Goal: Task Accomplishment & Management: Complete application form

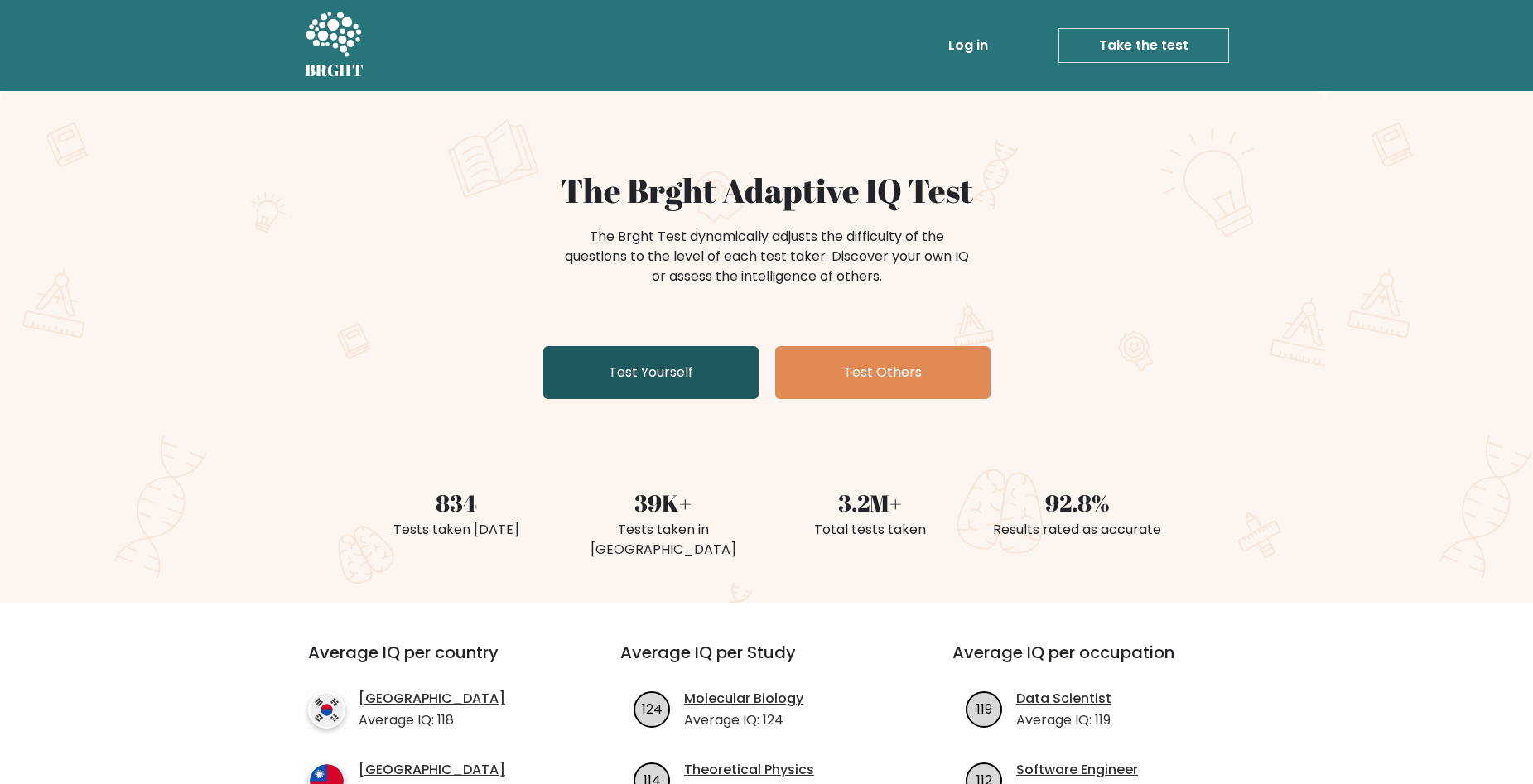
click at [703, 375] on link "Test Yourself" at bounding box center [651, 372] width 216 height 53
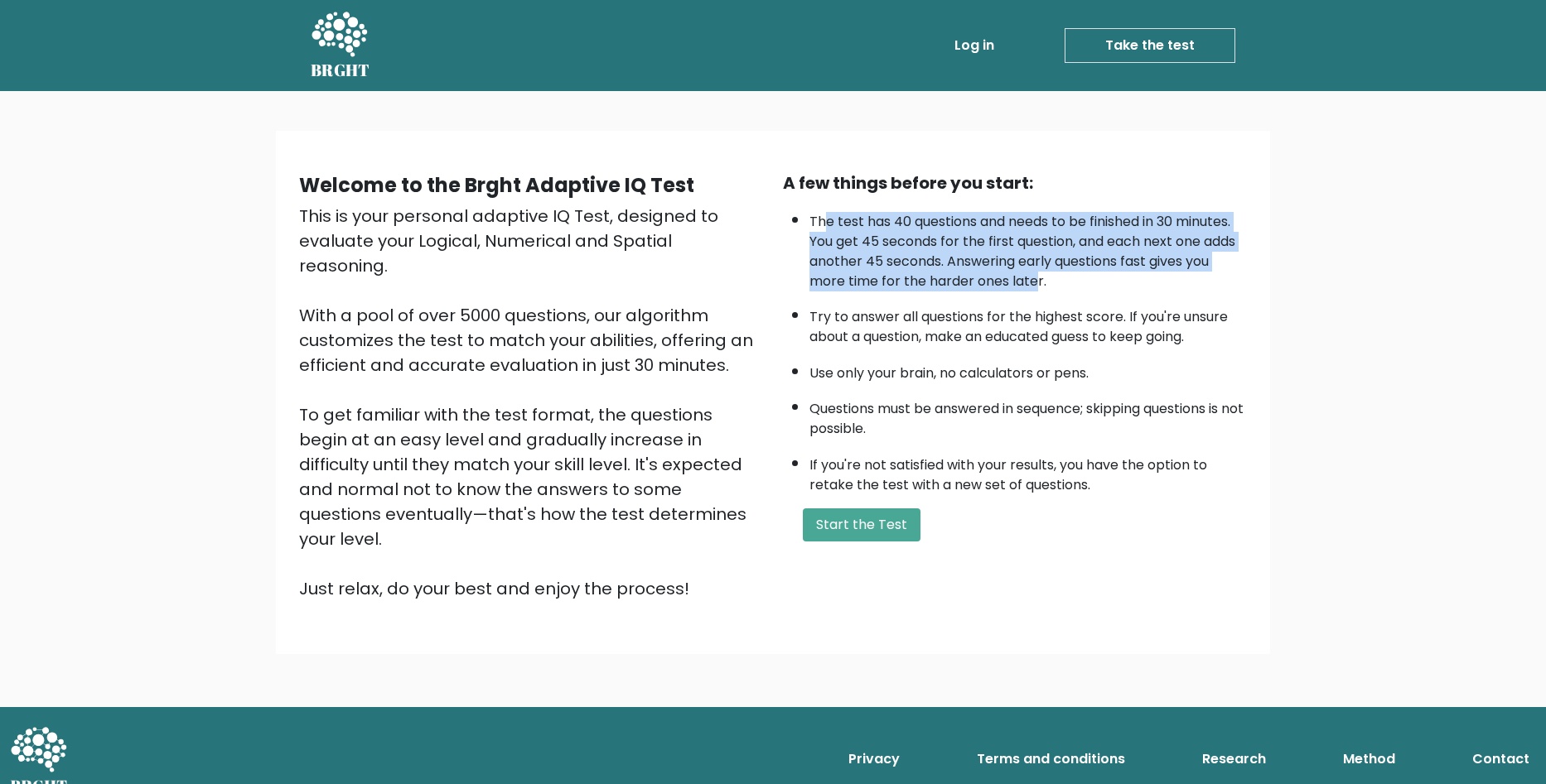
drag, startPoint x: 823, startPoint y: 225, endPoint x: 1035, endPoint y: 280, distance: 219.0
click at [1035, 280] on li "The test has 40 questions and needs to be finished in 30 minutes. You get 45 se…" at bounding box center [1028, 247] width 437 height 87
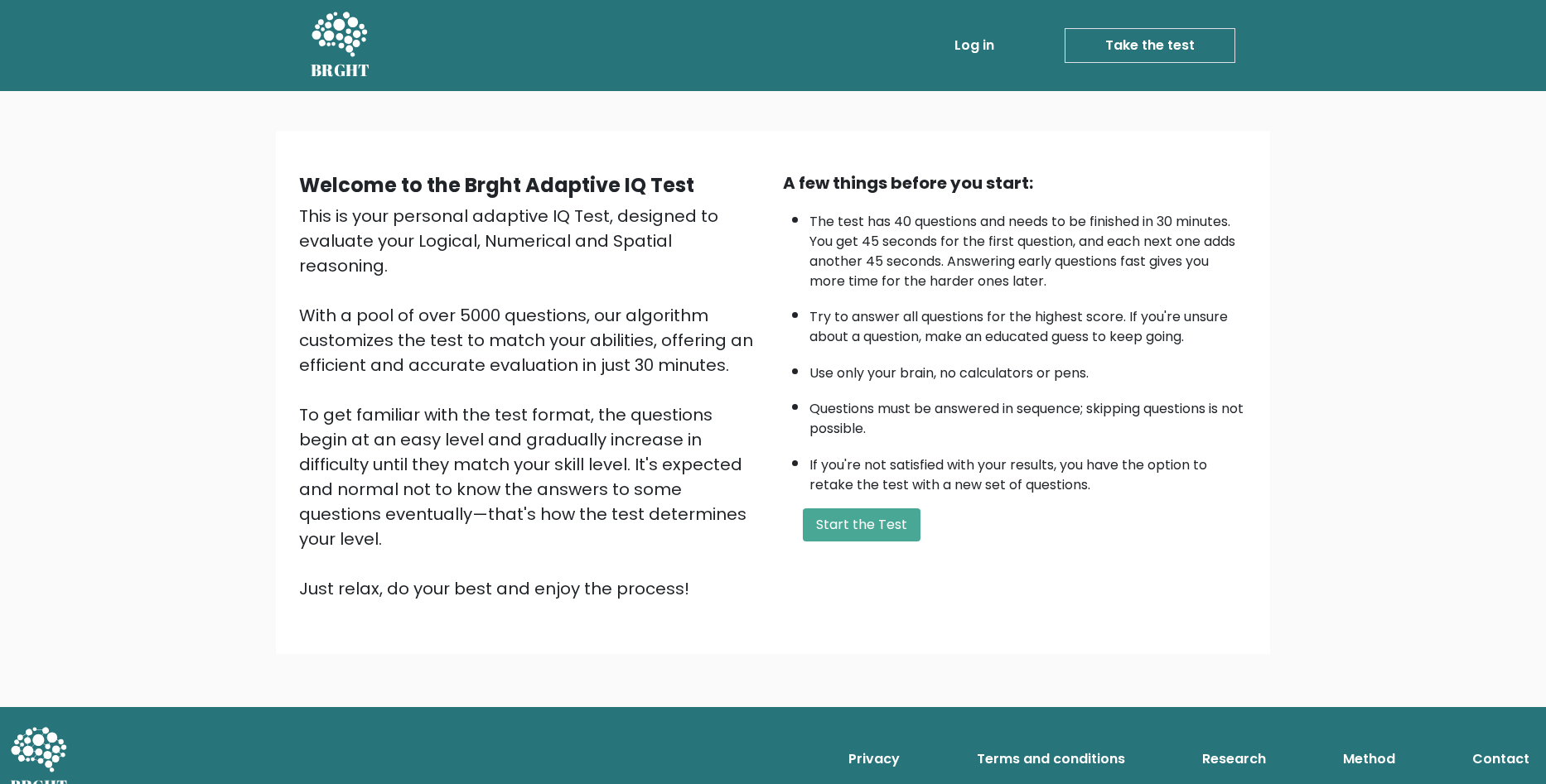
click at [1040, 280] on li "The test has 40 questions and needs to be finished in 30 minutes. You get 45 se…" at bounding box center [1028, 247] width 437 height 87
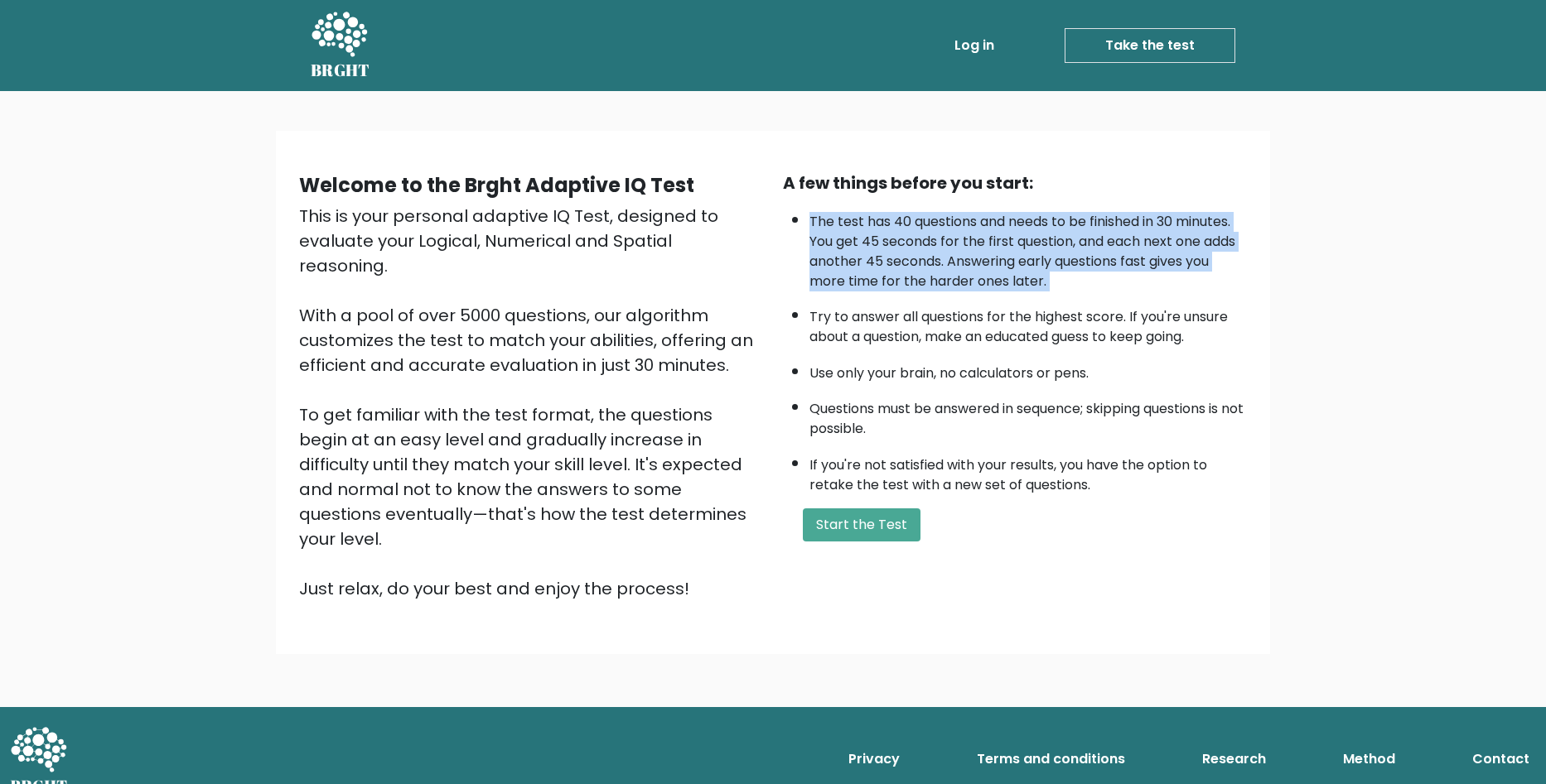
click at [1040, 280] on li "The test has 40 questions and needs to be finished in 30 minutes. You get 45 se…" at bounding box center [1028, 247] width 437 height 87
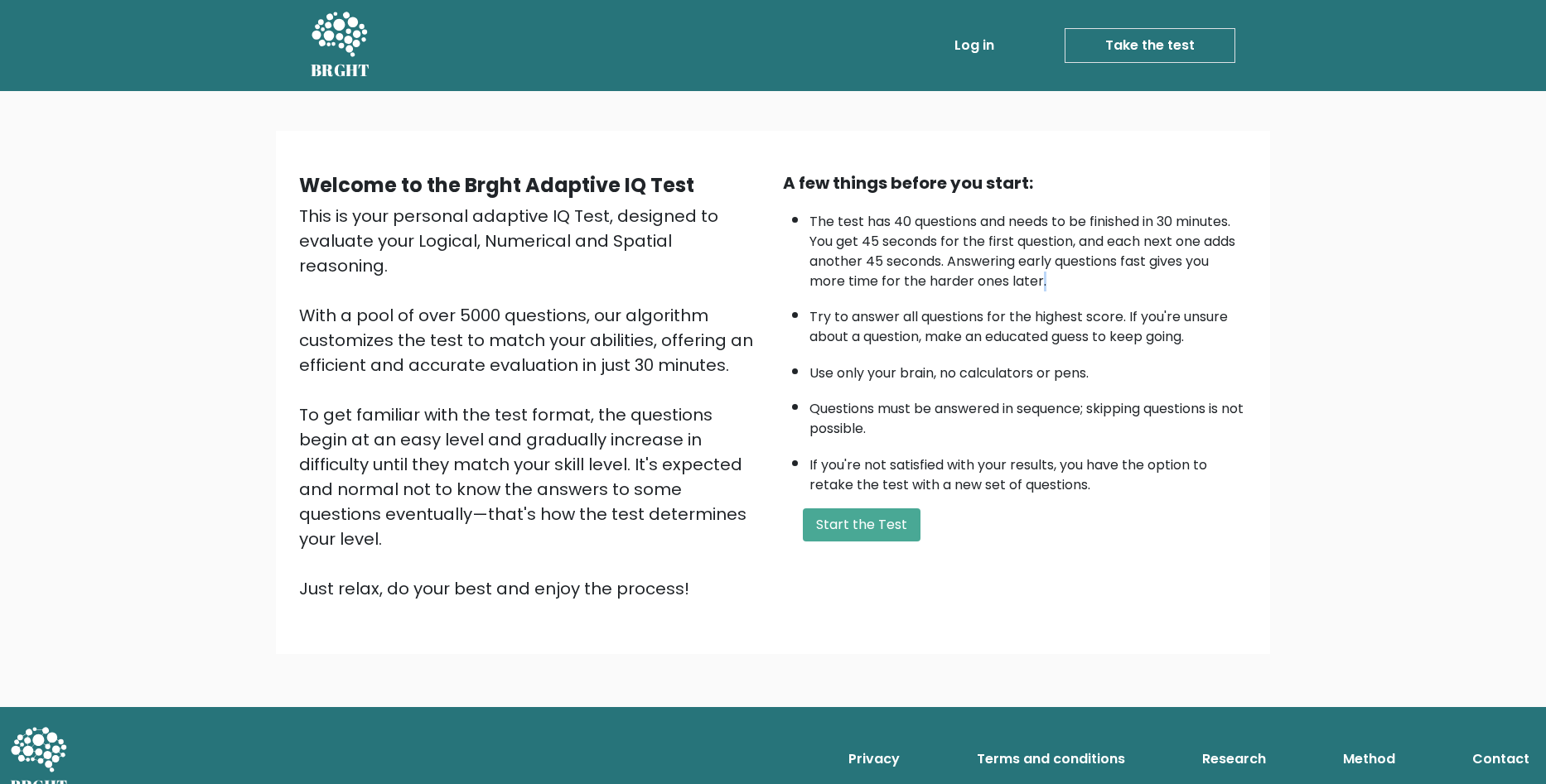
click at [1040, 280] on li "The test has 40 questions and needs to be finished in 30 minutes. You get 45 se…" at bounding box center [1028, 247] width 437 height 87
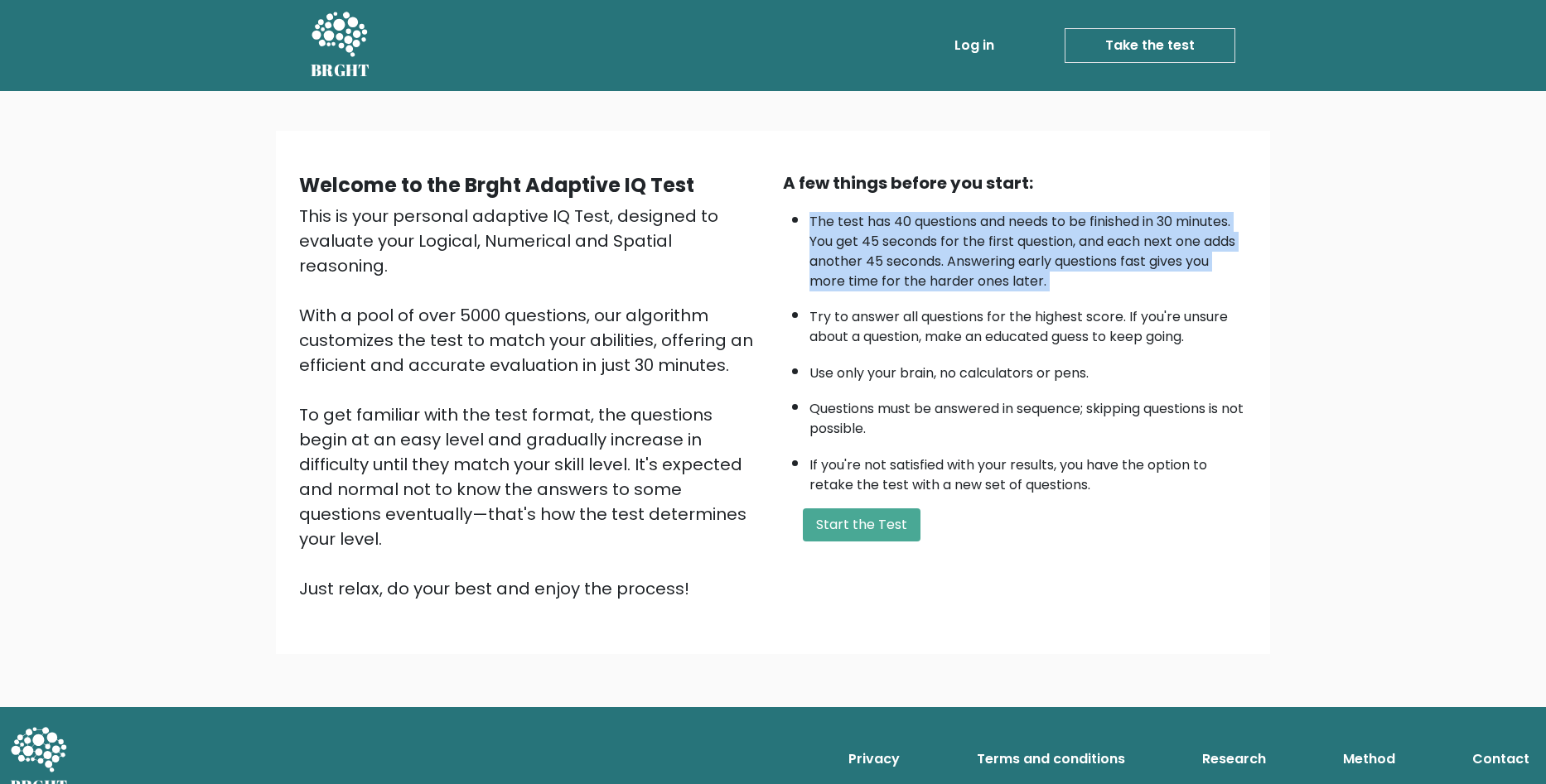
click at [1040, 280] on li "The test has 40 questions and needs to be finished in 30 minutes. You get 45 se…" at bounding box center [1028, 247] width 437 height 87
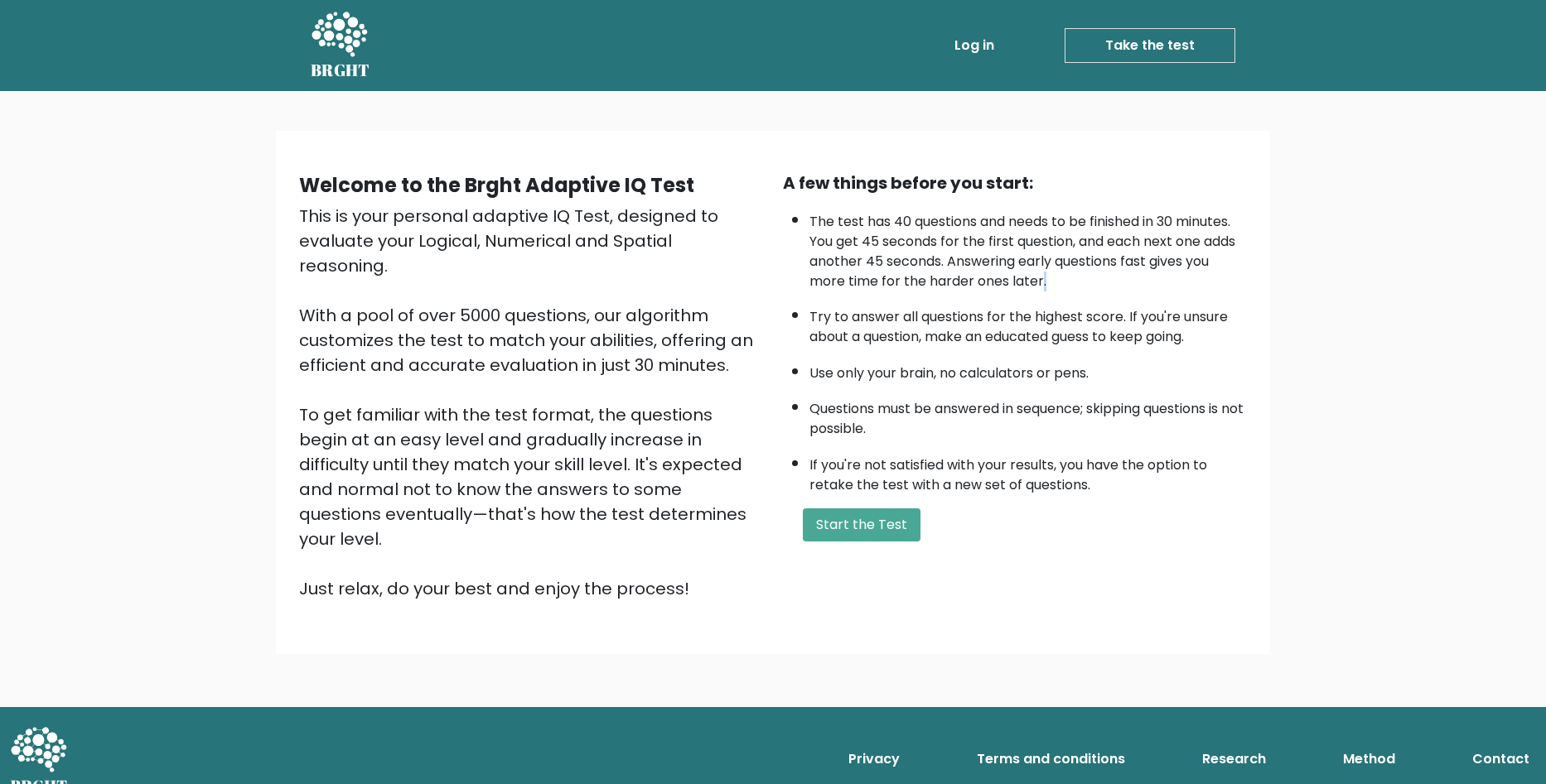
click at [1040, 280] on li "The test has 40 questions and needs to be finished in 30 minutes. You get 45 se…" at bounding box center [1028, 247] width 437 height 87
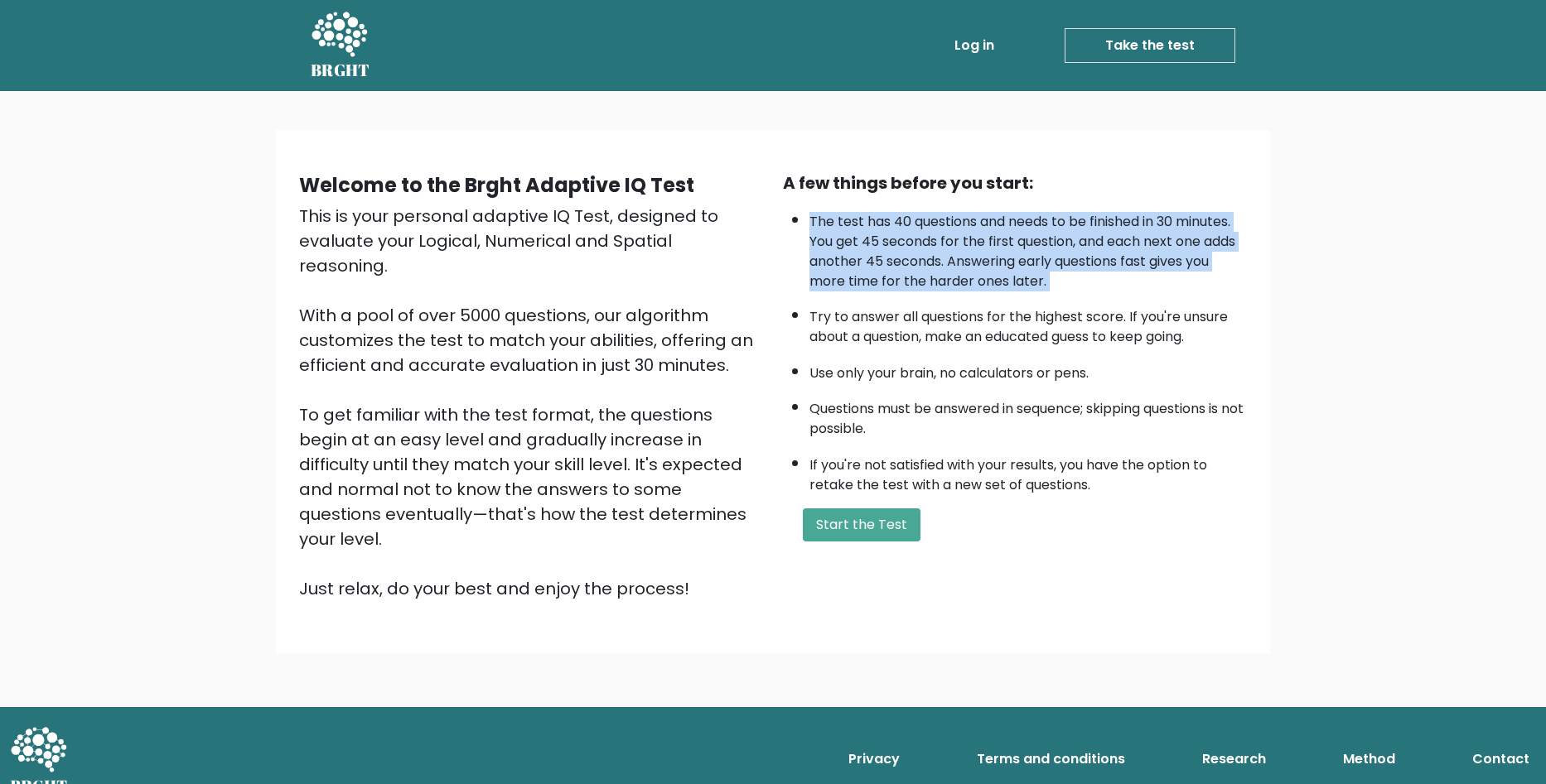
click at [1040, 280] on li "The test has 40 questions and needs to be finished in 30 minutes. You get 45 se…" at bounding box center [1028, 247] width 437 height 87
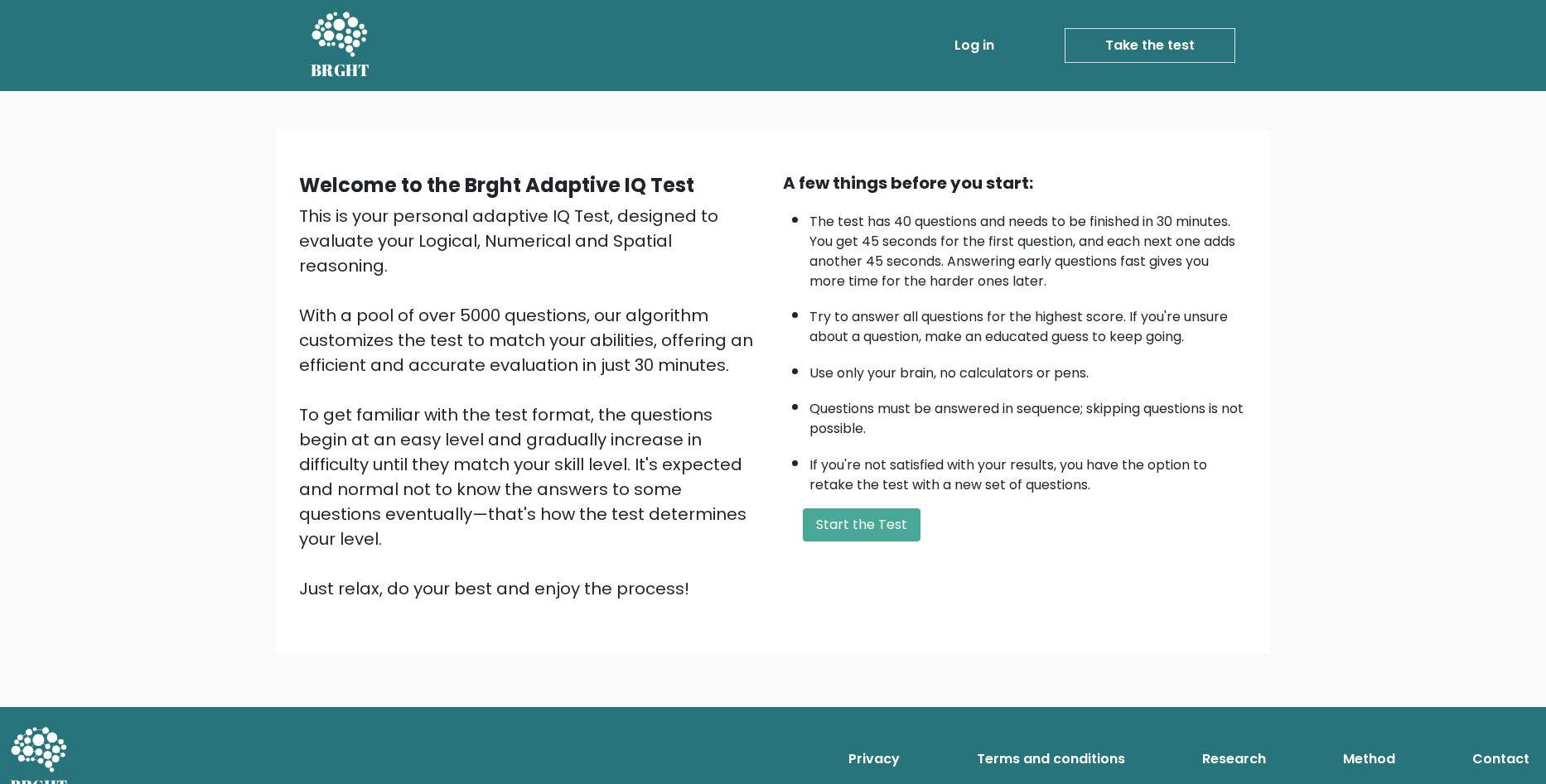
click at [1040, 280] on li "The test has 40 questions and needs to be finished in 30 minutes. You get 45 se…" at bounding box center [1028, 247] width 437 height 87
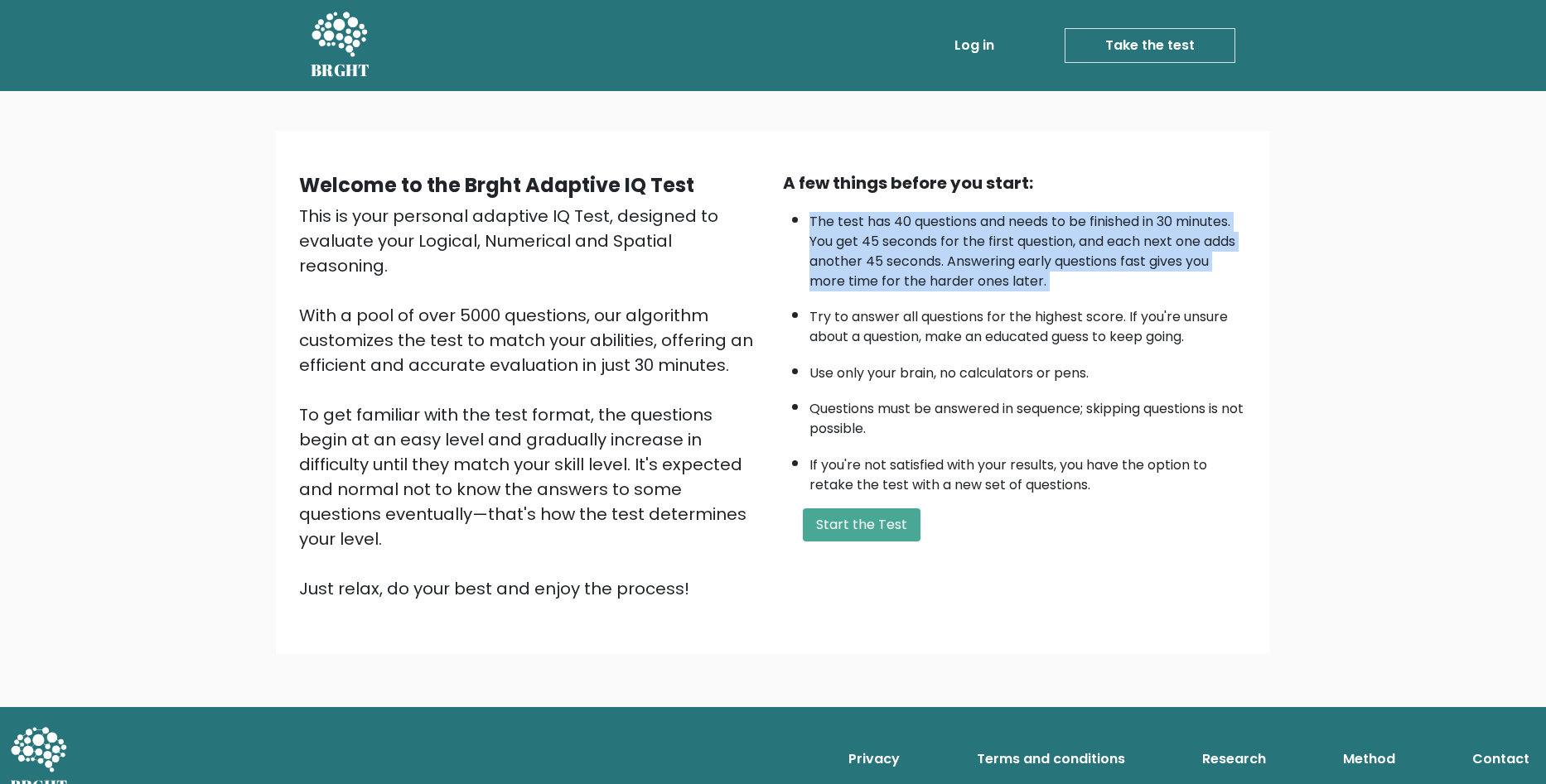
click at [1040, 280] on li "The test has 40 questions and needs to be finished in 30 minutes. You get 45 se…" at bounding box center [1028, 247] width 437 height 87
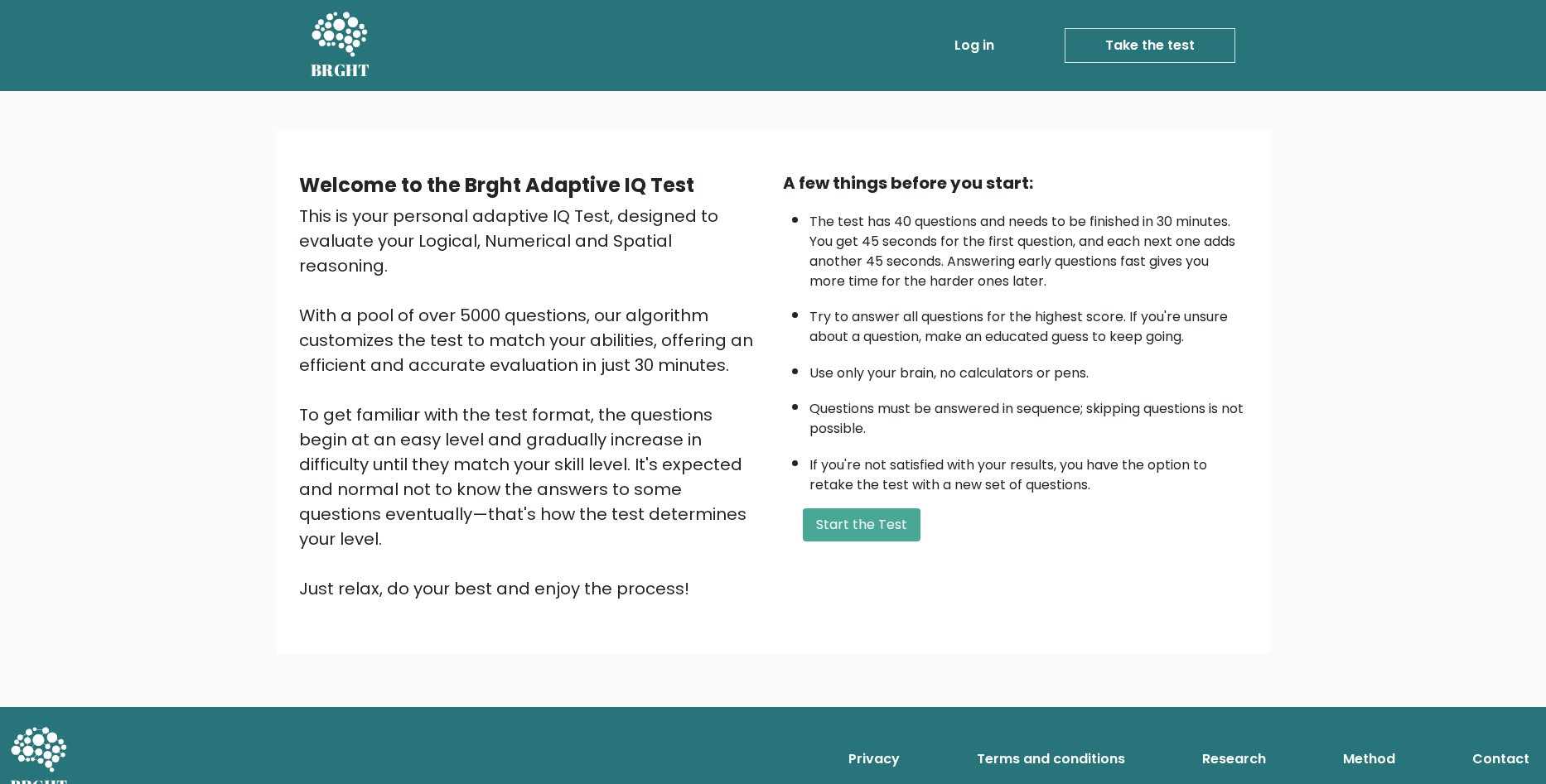
click at [1032, 338] on li "Try to answer all questions for the highest score. If you're unsure about a que…" at bounding box center [1028, 323] width 437 height 48
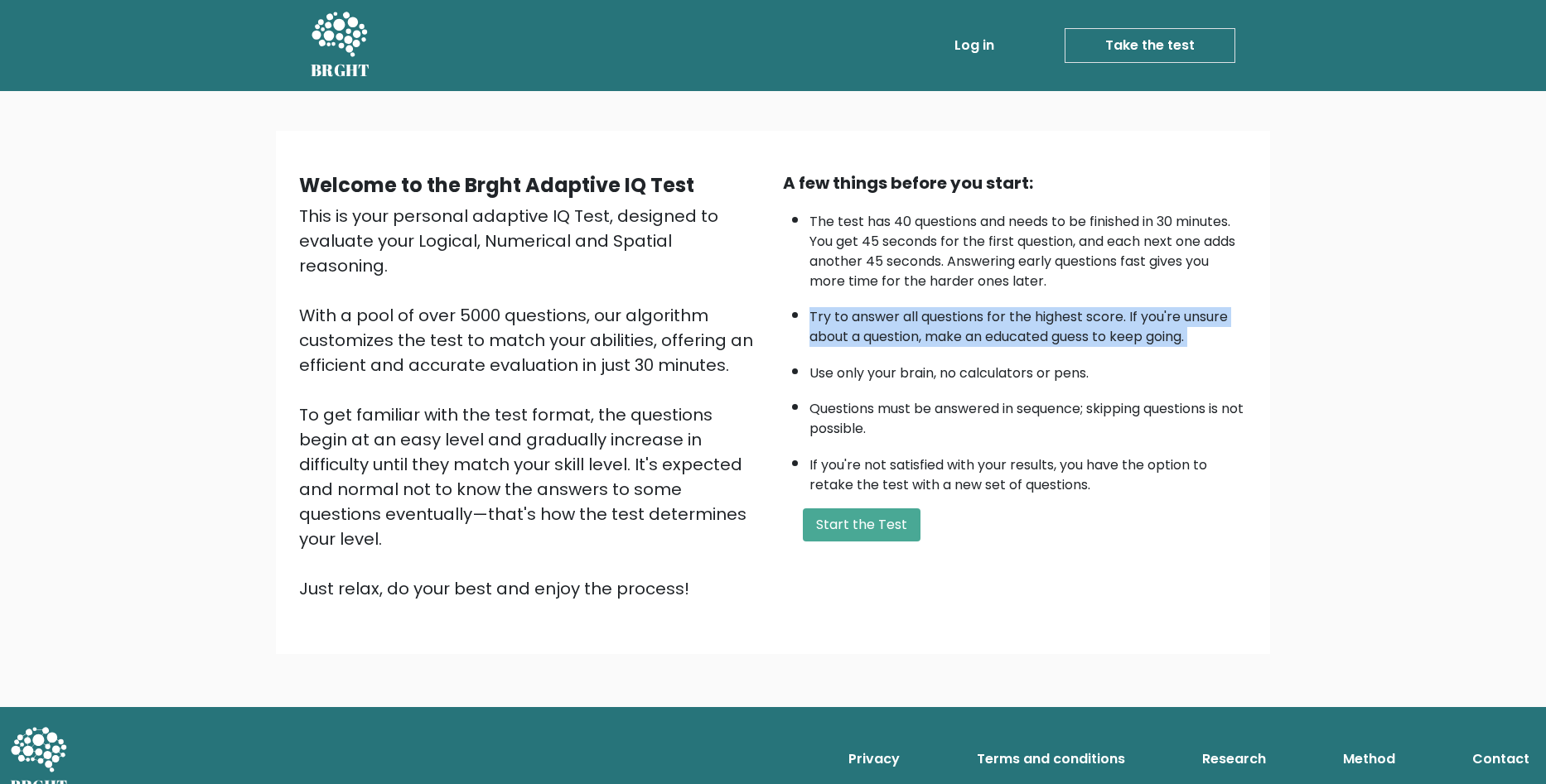
click at [1032, 338] on li "Try to answer all questions for the highest score. If you're unsure about a que…" at bounding box center [1028, 323] width 437 height 48
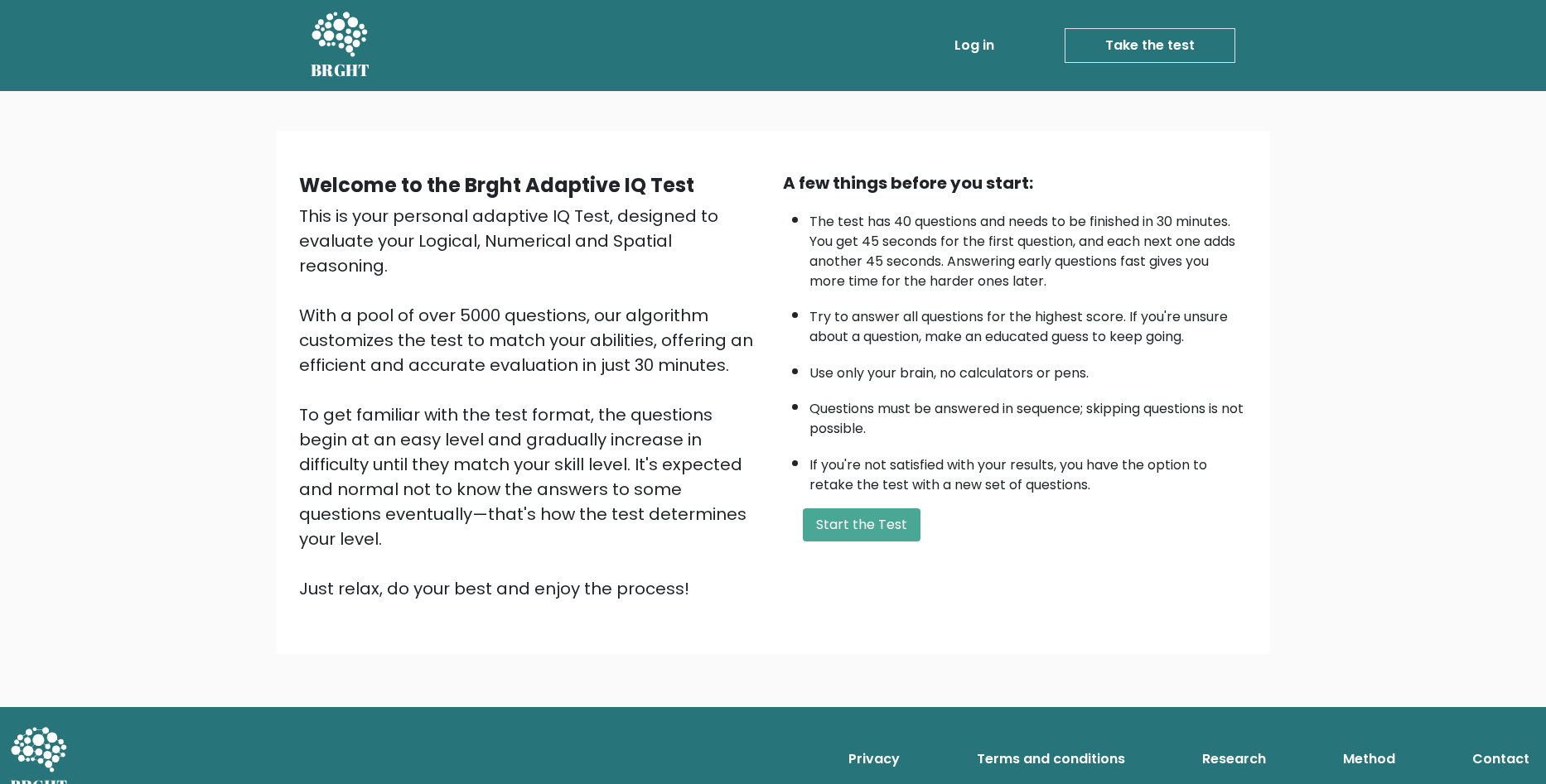
click at [1030, 363] on li "Use only your brain, no calculators or pens." at bounding box center [1028, 369] width 437 height 28
click at [835, 547] on div "A few things before you start: The test has 40 questions and needs to be finish…" at bounding box center [1014, 386] width 484 height 430
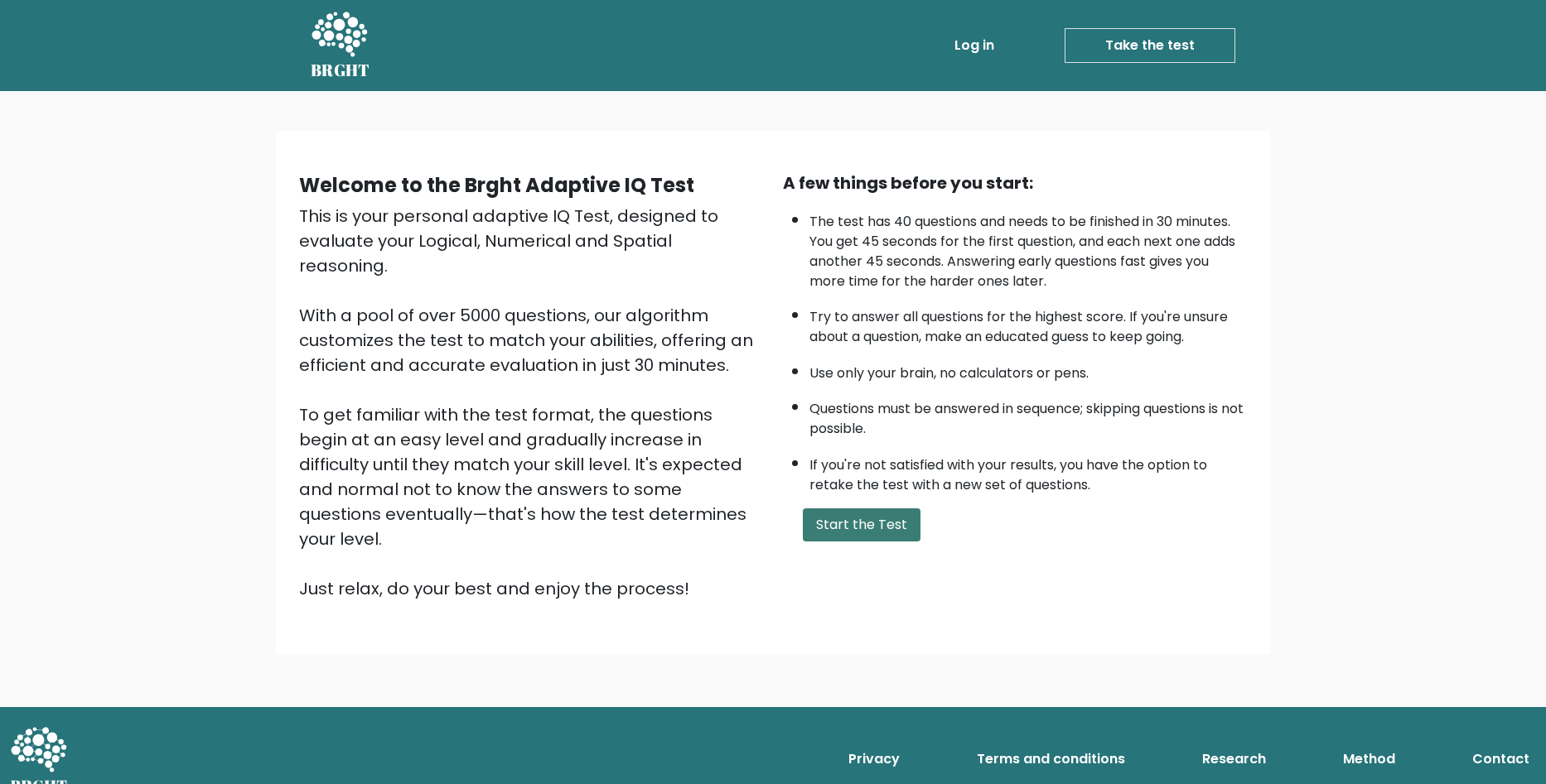
click at [838, 532] on button "Start the Test" at bounding box center [861, 525] width 117 height 33
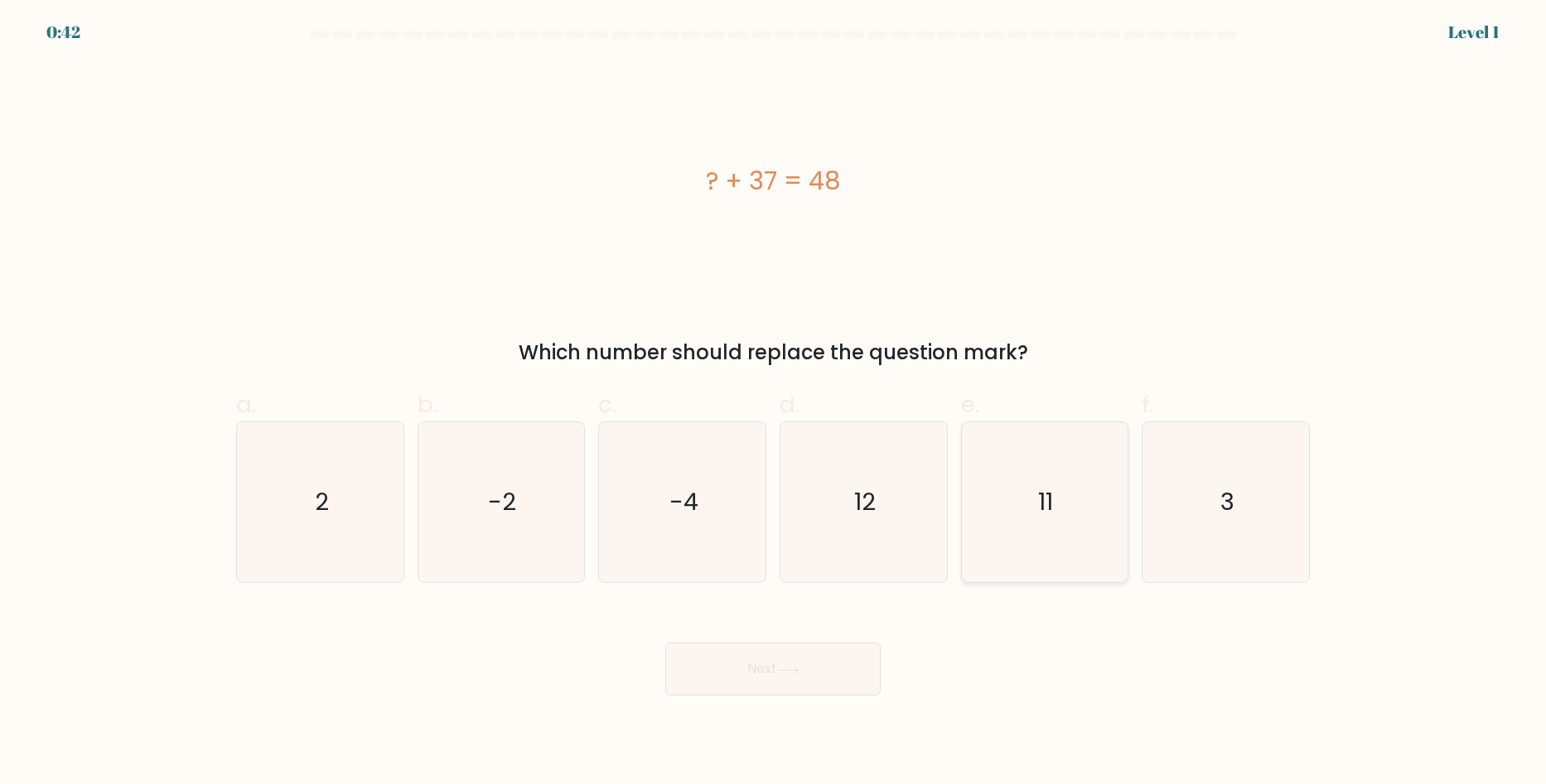
click at [1005, 499] on icon "11" at bounding box center [1044, 502] width 160 height 160
click at [773, 403] on input "e. 11" at bounding box center [773, 397] width 1 height 11
radio input "true"
click at [755, 683] on button "Next" at bounding box center [773, 669] width 216 height 53
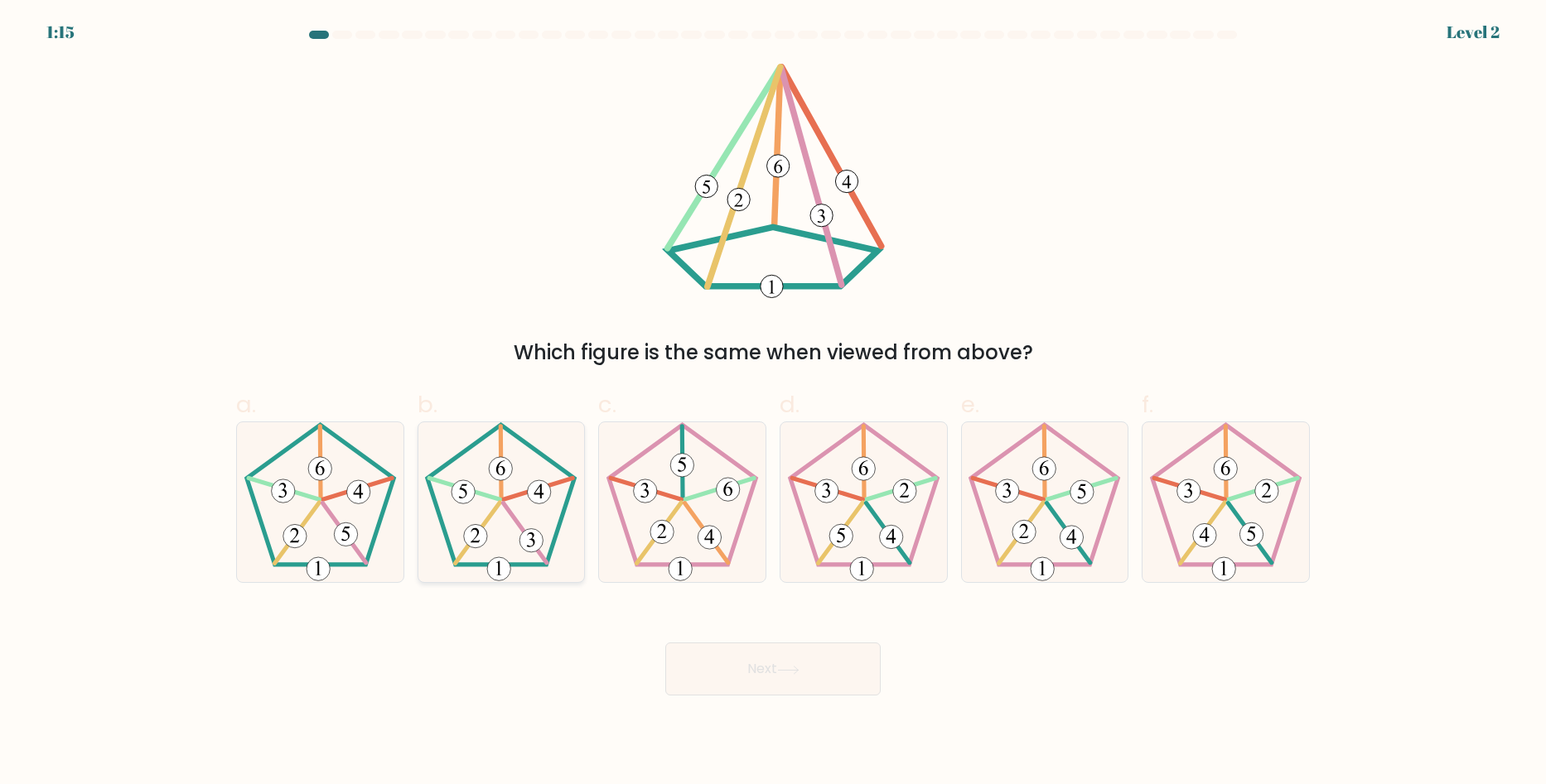
click at [499, 496] on icon at bounding box center [500, 502] width 160 height 160
click at [773, 403] on input "b." at bounding box center [773, 397] width 1 height 11
radio input "true"
click at [715, 673] on button "Next" at bounding box center [773, 669] width 216 height 53
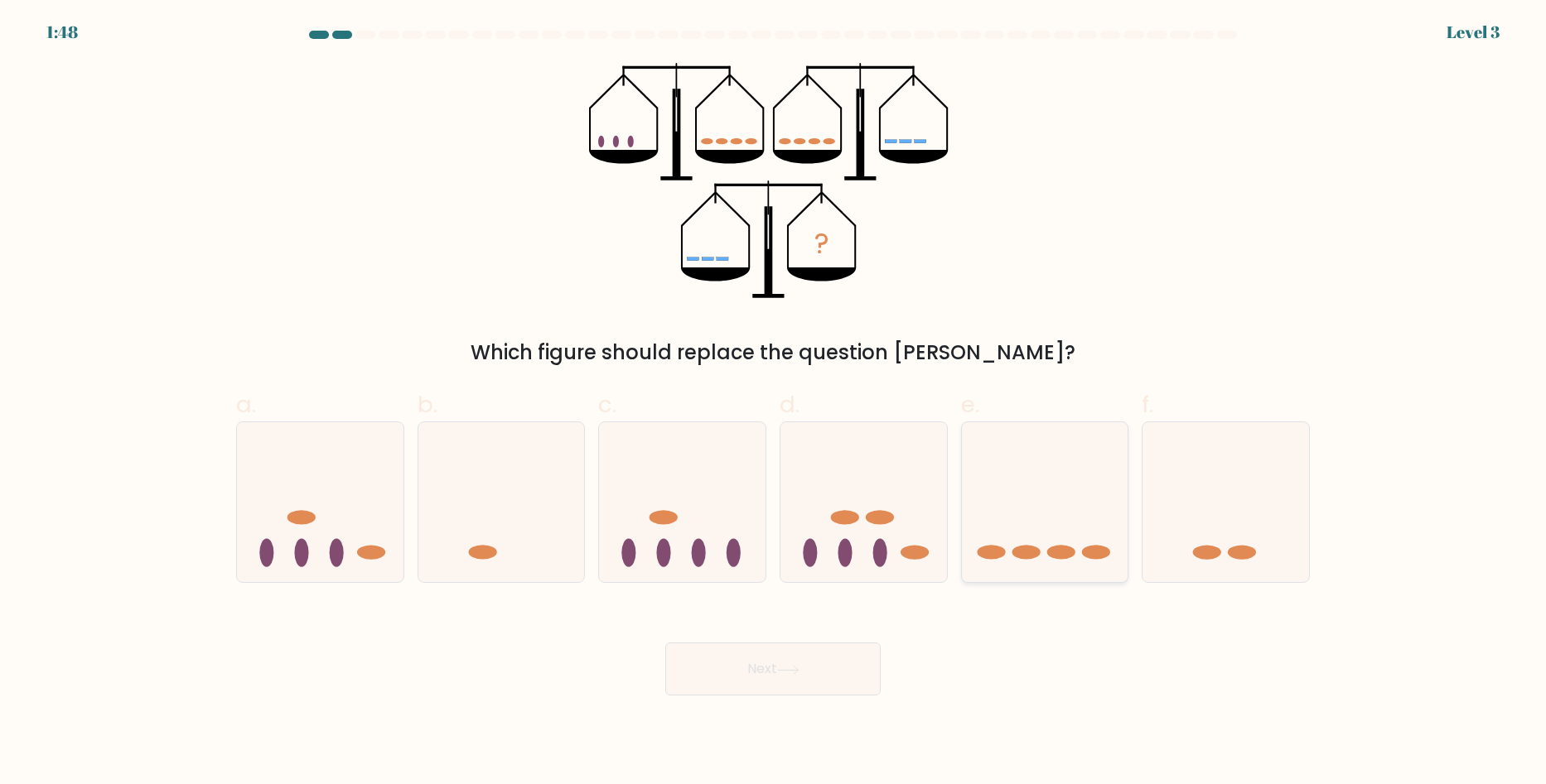
click at [1020, 505] on icon at bounding box center [1044, 503] width 166 height 137
click at [773, 403] on input "e." at bounding box center [773, 397] width 1 height 11
radio input "true"
click at [779, 680] on button "Next" at bounding box center [773, 669] width 216 height 53
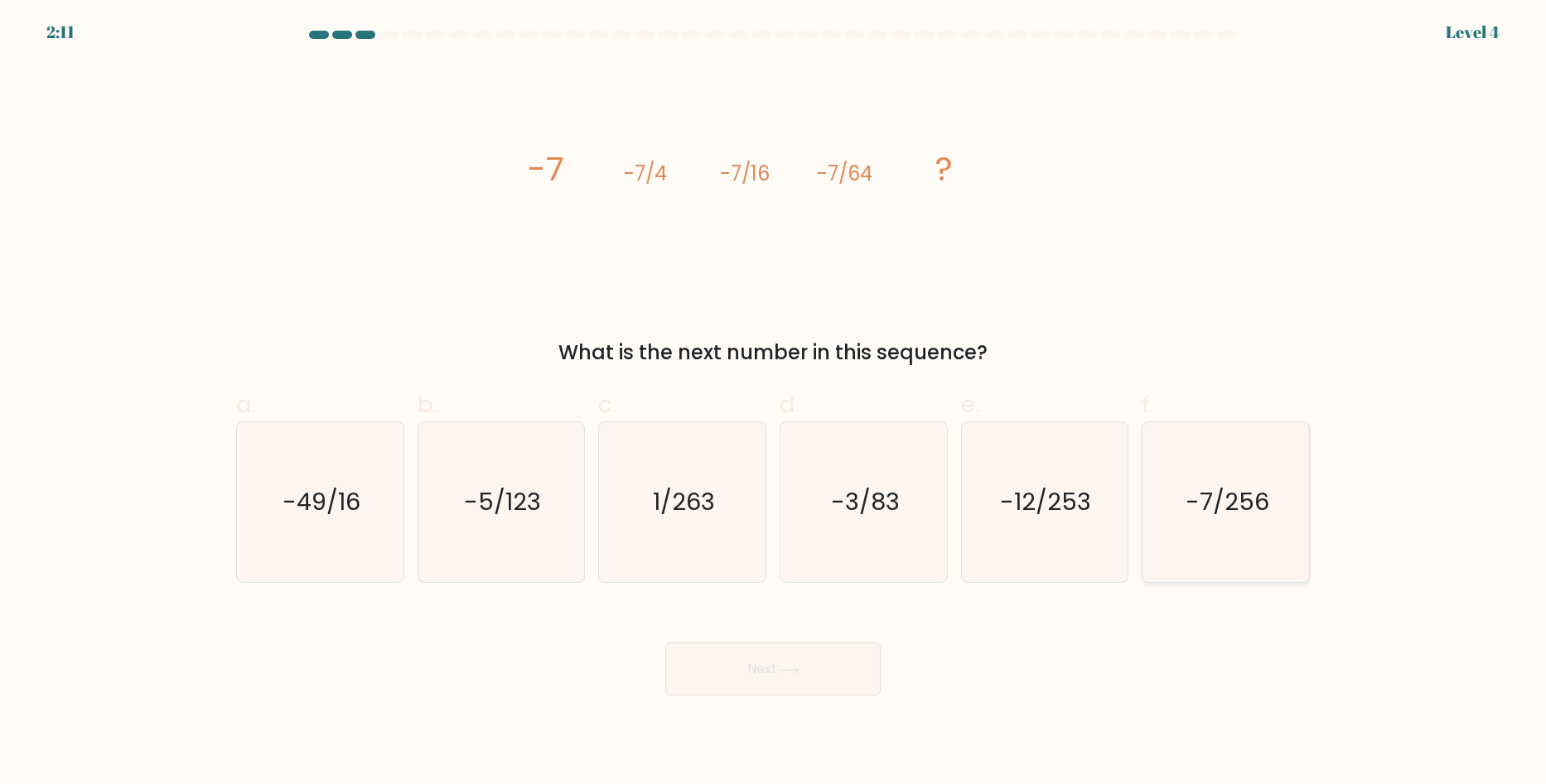
click at [1210, 507] on text "-7/256" at bounding box center [1227, 502] width 84 height 33
click at [773, 403] on input "f. -7/256" at bounding box center [773, 397] width 1 height 11
radio input "true"
click at [818, 665] on button "Next" at bounding box center [773, 669] width 216 height 53
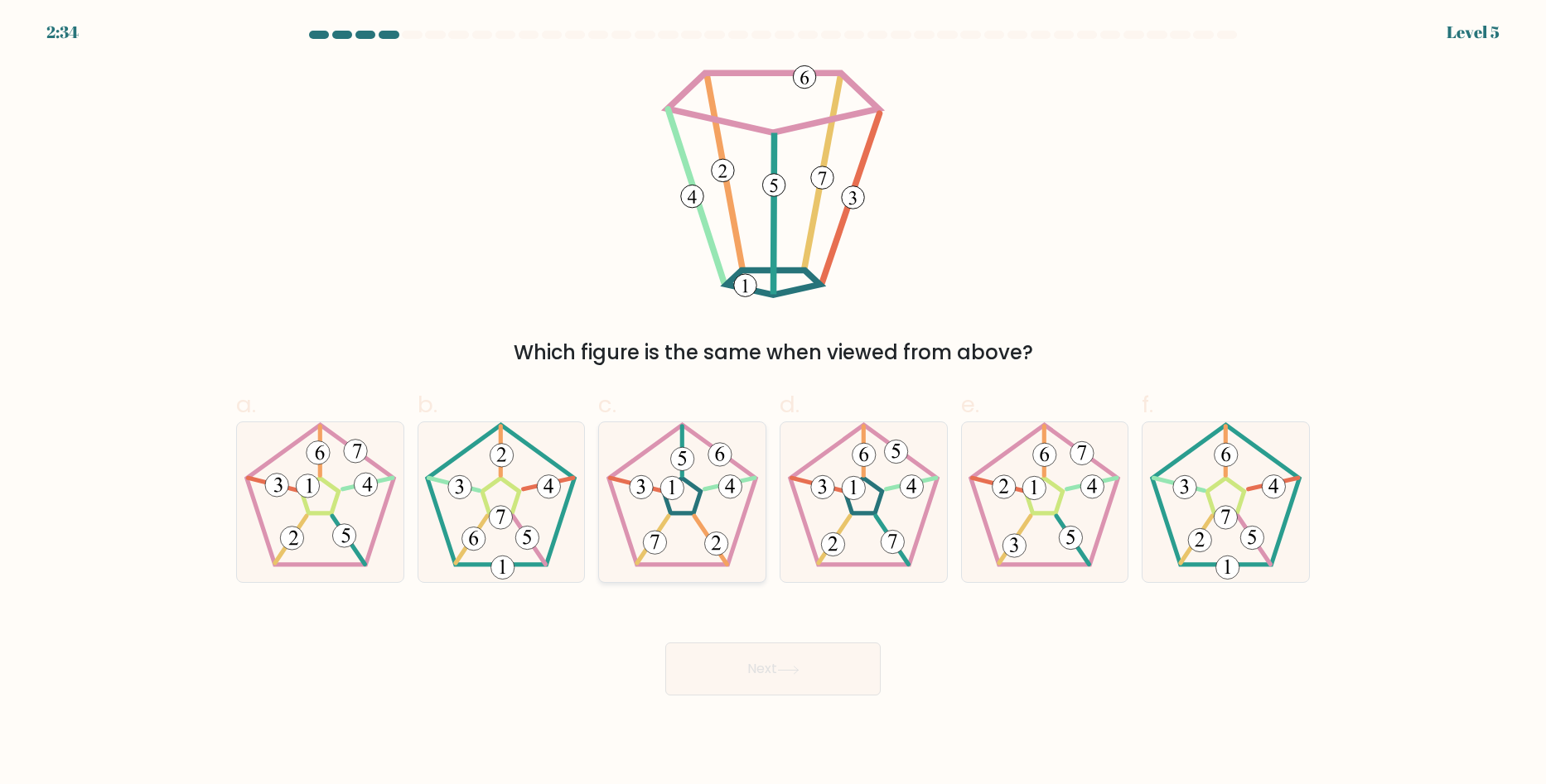
click at [665, 507] on icon at bounding box center [682, 502] width 160 height 160
click at [773, 403] on input "c." at bounding box center [773, 397] width 1 height 11
radio input "true"
click at [741, 663] on button "Next" at bounding box center [773, 669] width 216 height 53
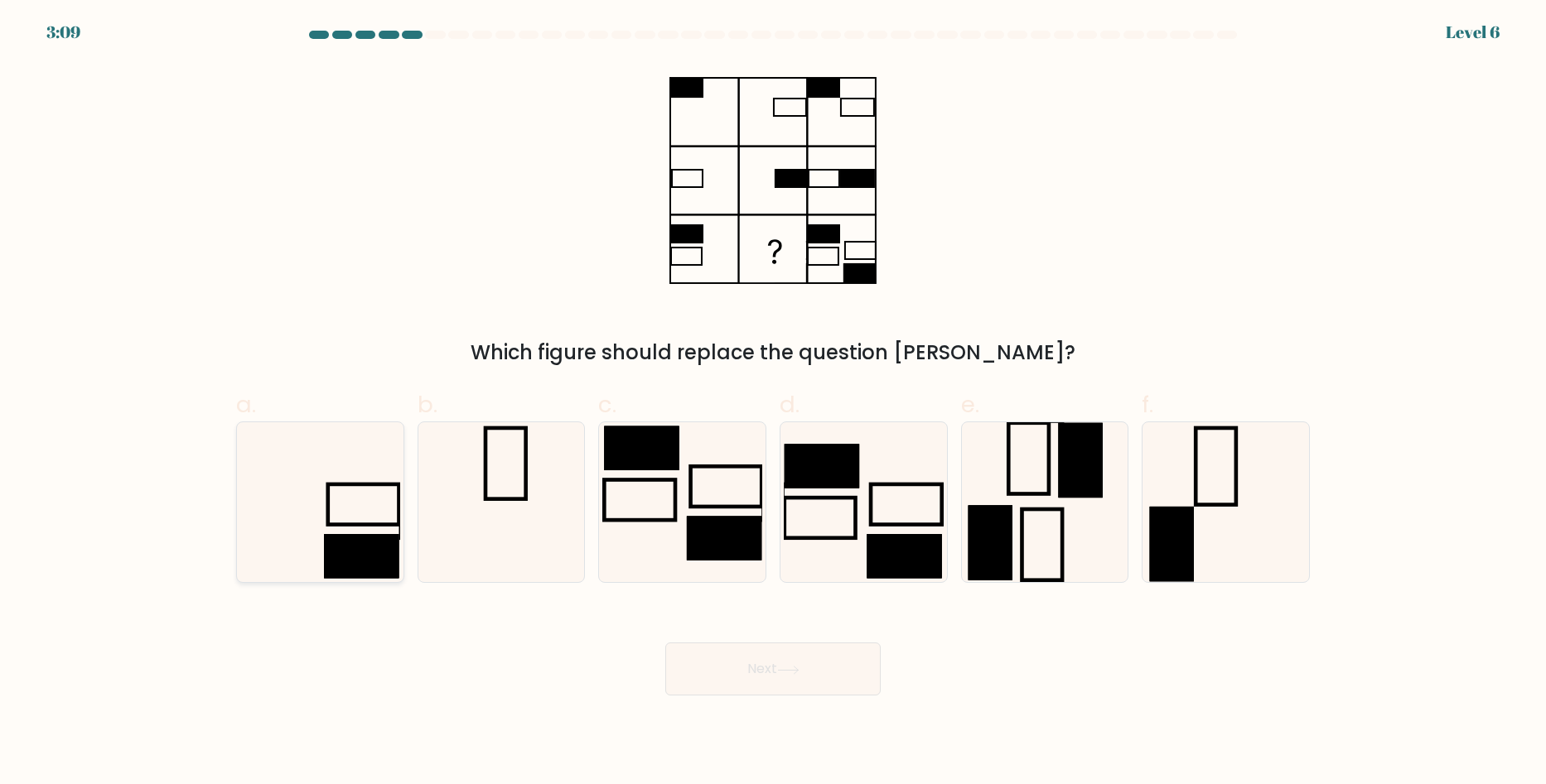
click at [296, 489] on icon at bounding box center [320, 502] width 160 height 160
click at [773, 403] on input "a." at bounding box center [773, 397] width 1 height 11
radio input "true"
click at [752, 684] on button "Next" at bounding box center [773, 669] width 216 height 53
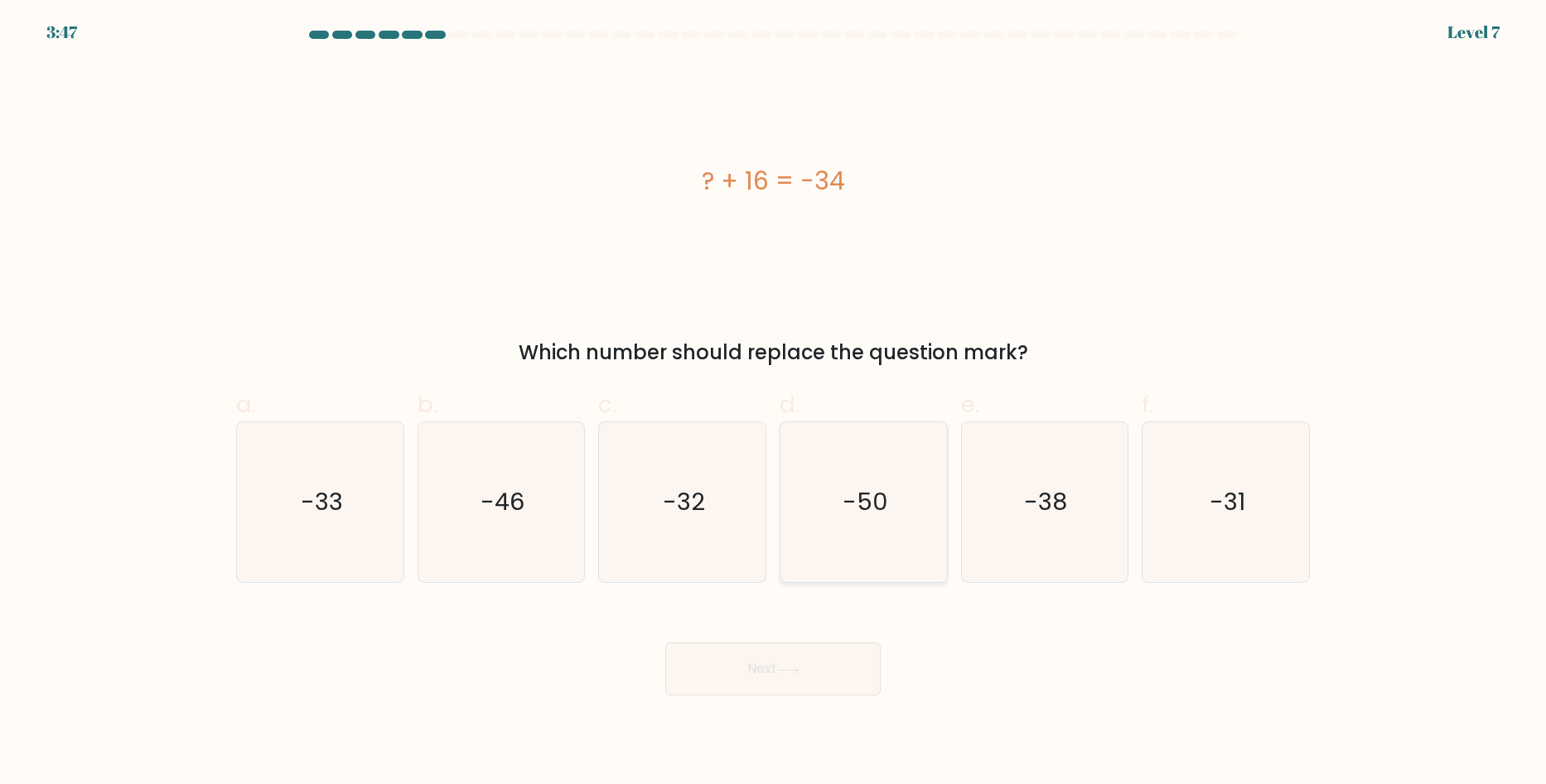
click at [885, 470] on icon "-50" at bounding box center [863, 502] width 160 height 160
click at [773, 403] on input "d. -50" at bounding box center [773, 397] width 1 height 11
radio input "true"
click at [853, 653] on button "Next" at bounding box center [773, 669] width 216 height 53
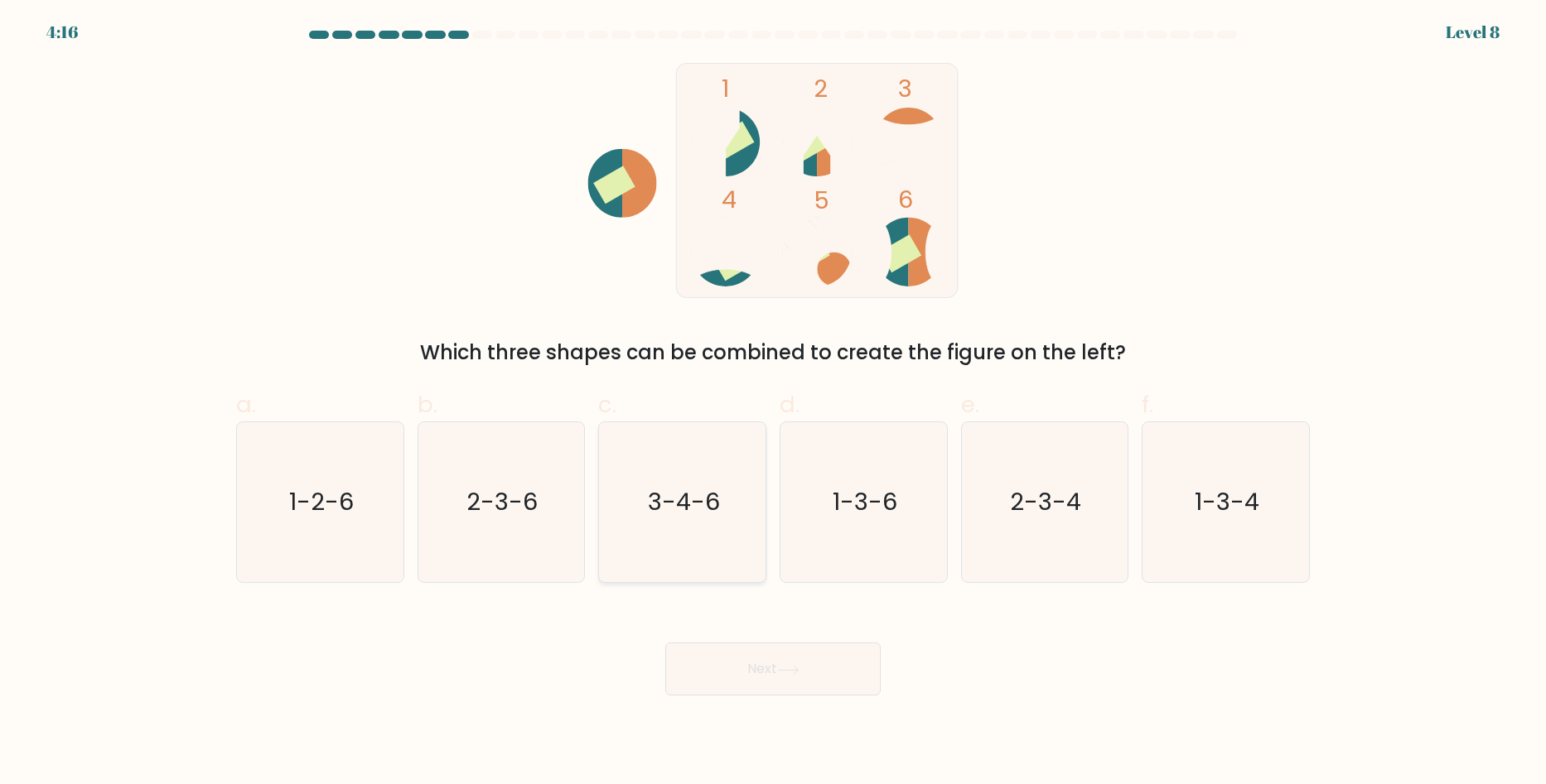
click at [727, 470] on icon "3-4-6" at bounding box center [682, 502] width 160 height 160
click at [773, 403] on input "c. 3-4-6" at bounding box center [773, 397] width 1 height 11
radio input "true"
click at [788, 659] on button "Next" at bounding box center [773, 669] width 216 height 53
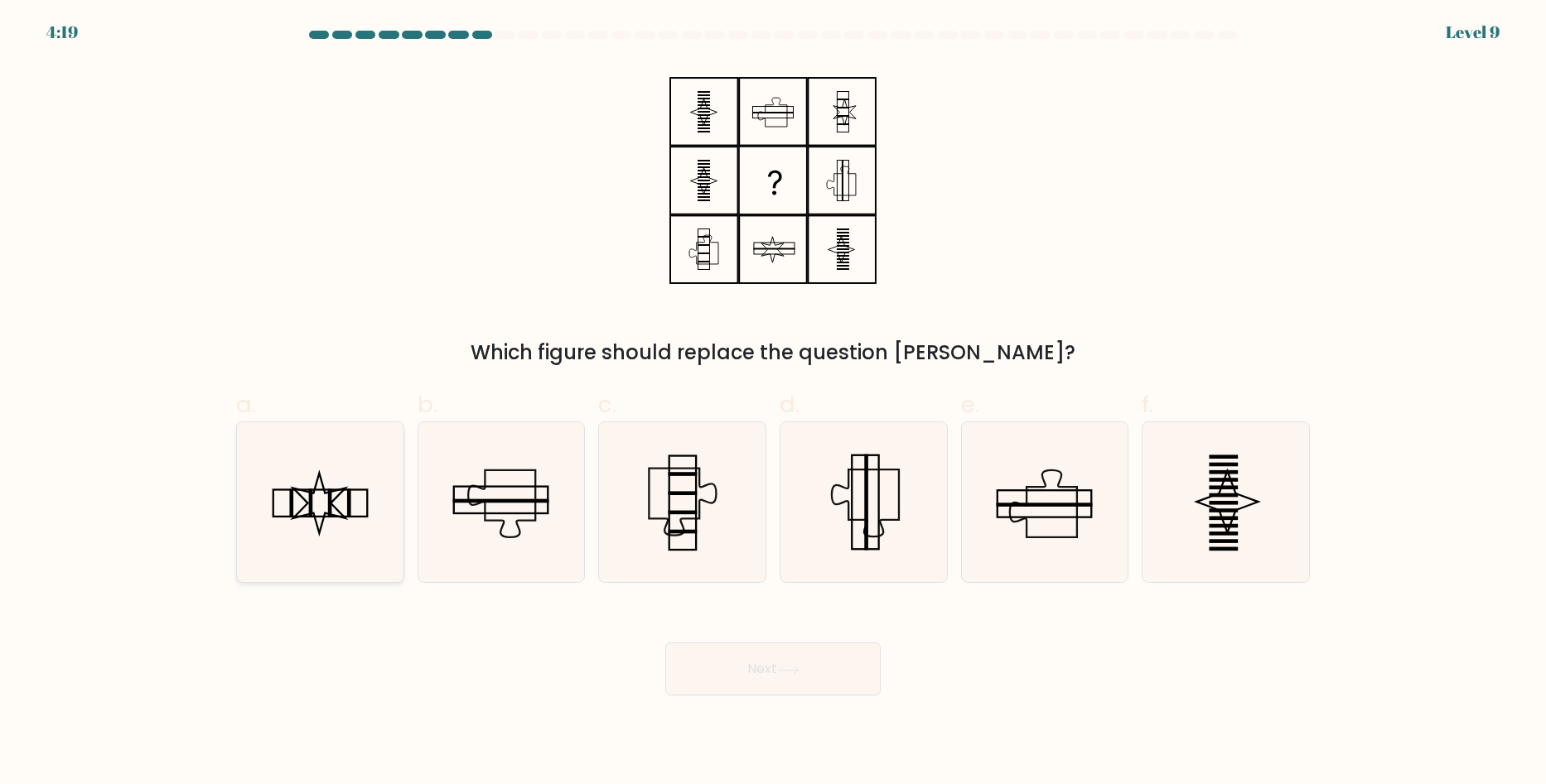
click at [335, 512] on icon at bounding box center [320, 502] width 160 height 160
click at [773, 403] on input "a." at bounding box center [773, 397] width 1 height 11
radio input "true"
click at [747, 666] on button "Next" at bounding box center [773, 669] width 216 height 53
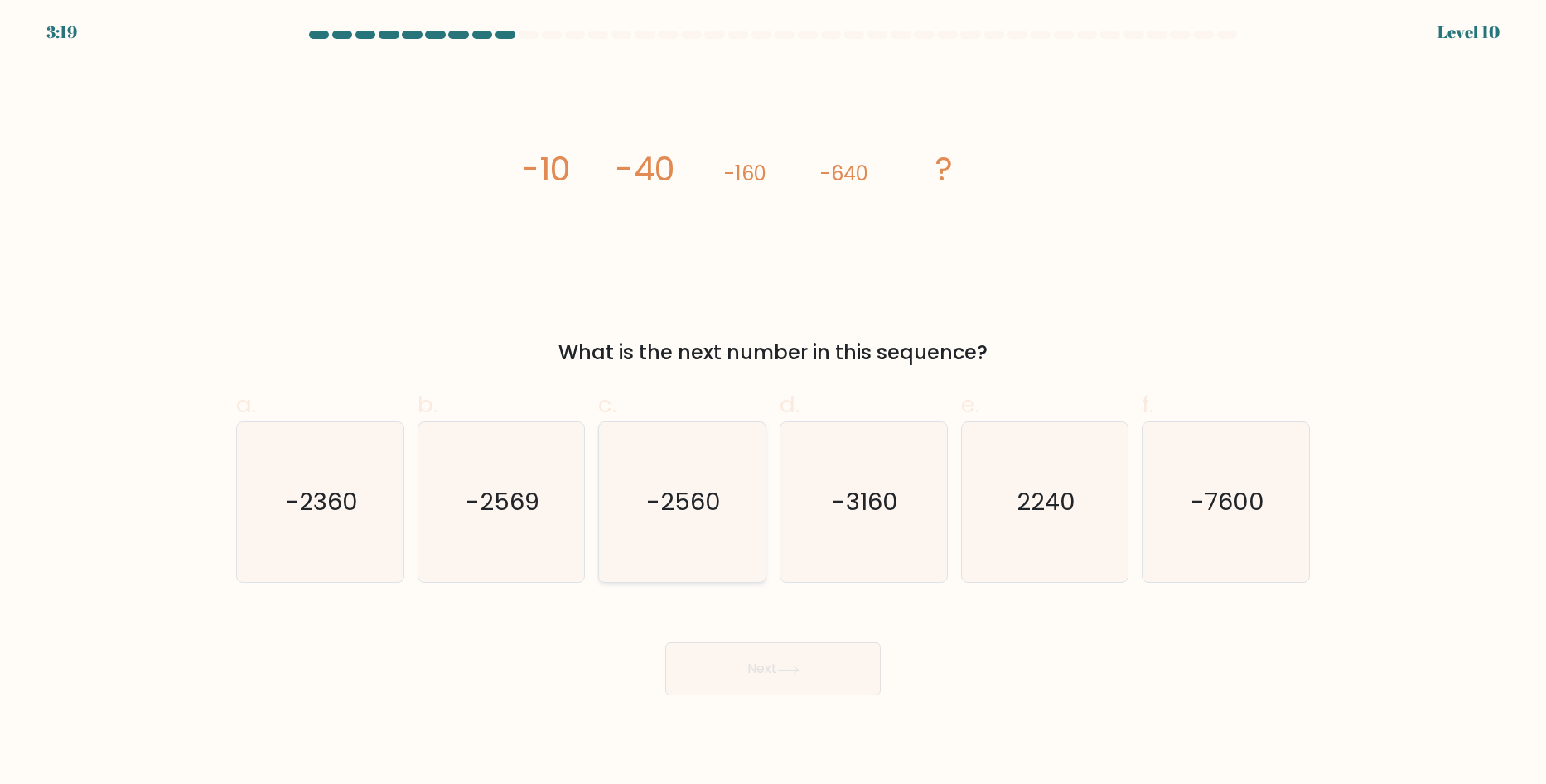
click at [721, 504] on icon "-2560" at bounding box center [682, 502] width 160 height 160
click at [773, 403] on input "c. -2560" at bounding box center [773, 397] width 1 height 11
radio input "true"
click at [788, 679] on button "Next" at bounding box center [773, 669] width 216 height 53
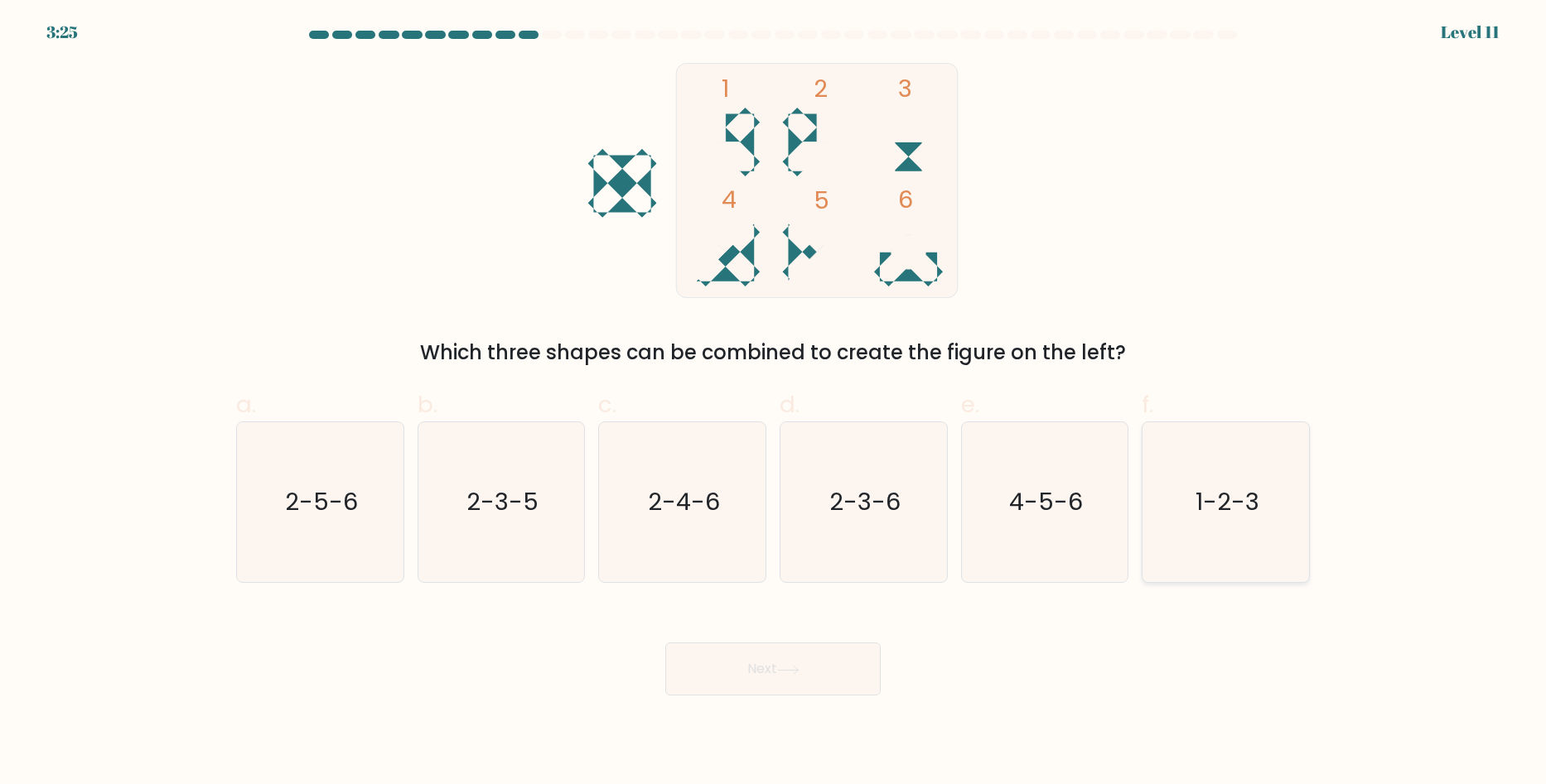
click at [1296, 489] on icon "1-2-3" at bounding box center [1225, 502] width 160 height 160
click at [773, 403] on input "f. 1-2-3" at bounding box center [773, 397] width 1 height 11
radio input "true"
click at [831, 643] on button "Next" at bounding box center [773, 669] width 216 height 53
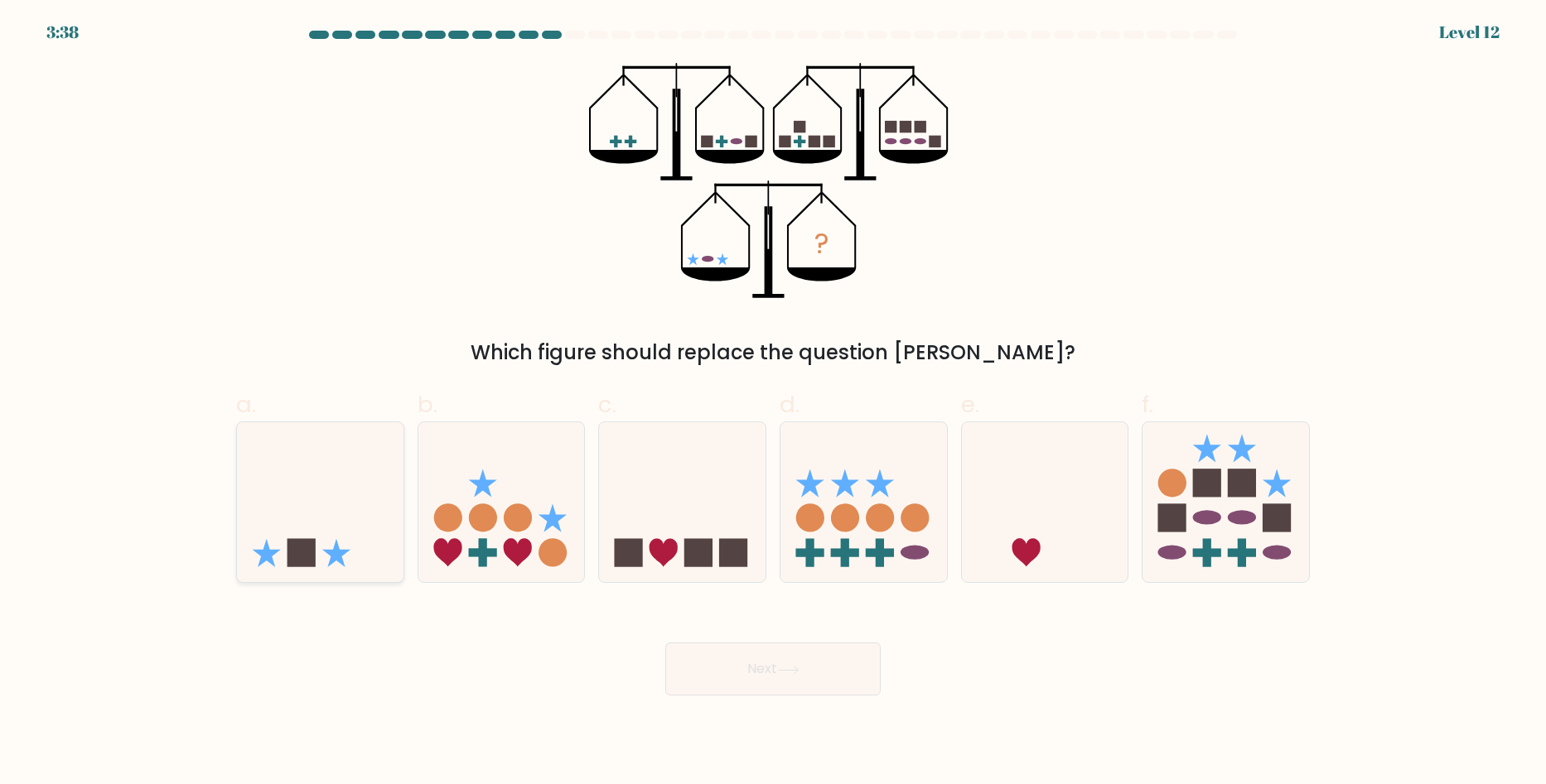
click at [326, 524] on icon at bounding box center [319, 503] width 166 height 137
click at [773, 403] on input "a." at bounding box center [773, 397] width 1 height 11
radio input "true"
click at [736, 678] on button "Next" at bounding box center [773, 669] width 216 height 53
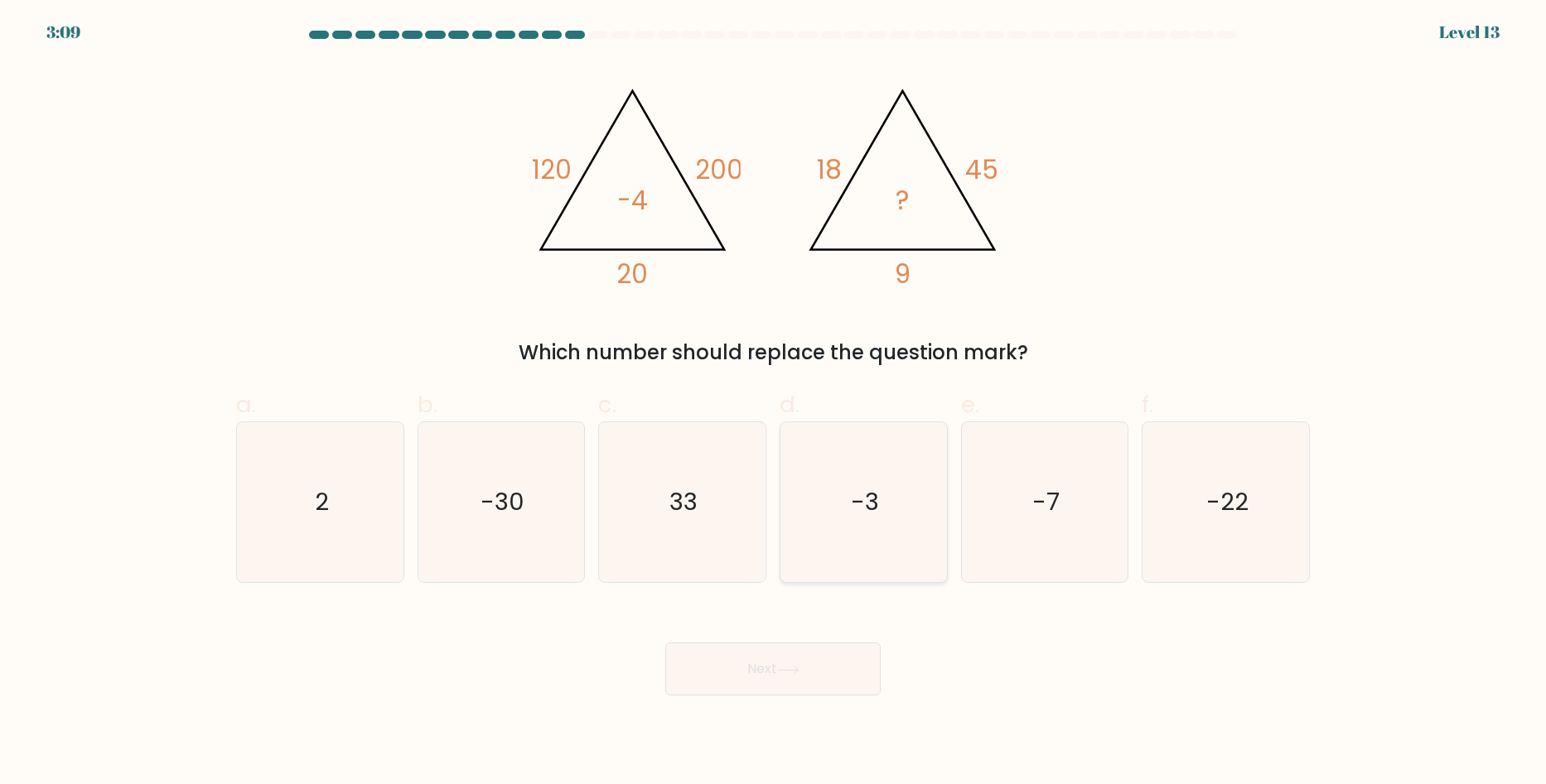
click at [897, 500] on icon "-3" at bounding box center [863, 502] width 160 height 160
click at [773, 403] on input "d. -3" at bounding box center [773, 397] width 1 height 11
radio input "true"
click at [850, 670] on button "Next" at bounding box center [773, 669] width 216 height 53
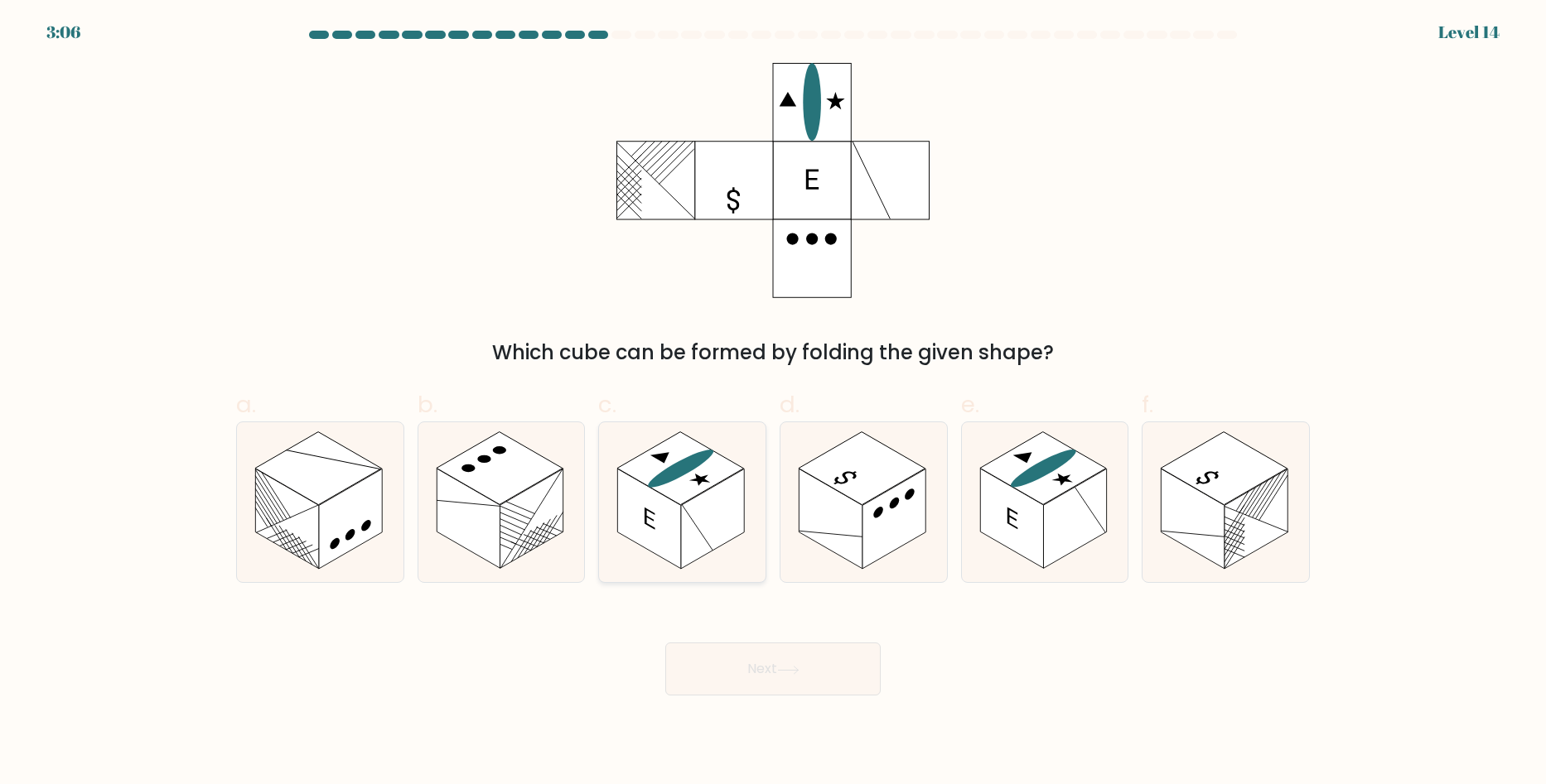
click at [727, 495] on rect at bounding box center [712, 519] width 63 height 100
click at [773, 403] on input "c." at bounding box center [773, 397] width 1 height 11
radio input "true"
click at [789, 663] on button "Next" at bounding box center [773, 669] width 216 height 53
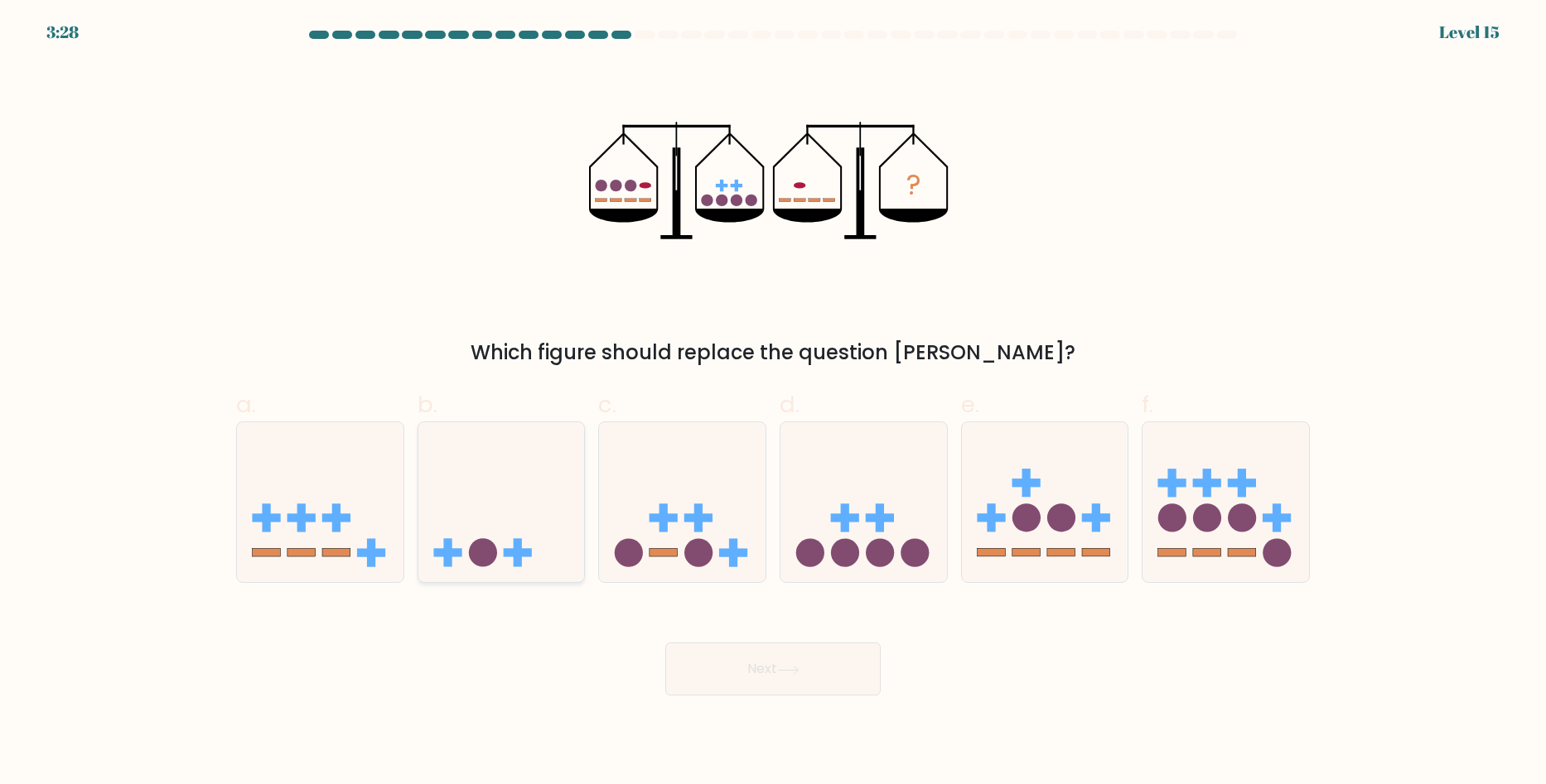
click at [539, 577] on div at bounding box center [501, 502] width 168 height 161
click at [773, 403] on input "b." at bounding box center [773, 397] width 1 height 11
radio input "true"
click at [708, 668] on button "Next" at bounding box center [773, 669] width 216 height 53
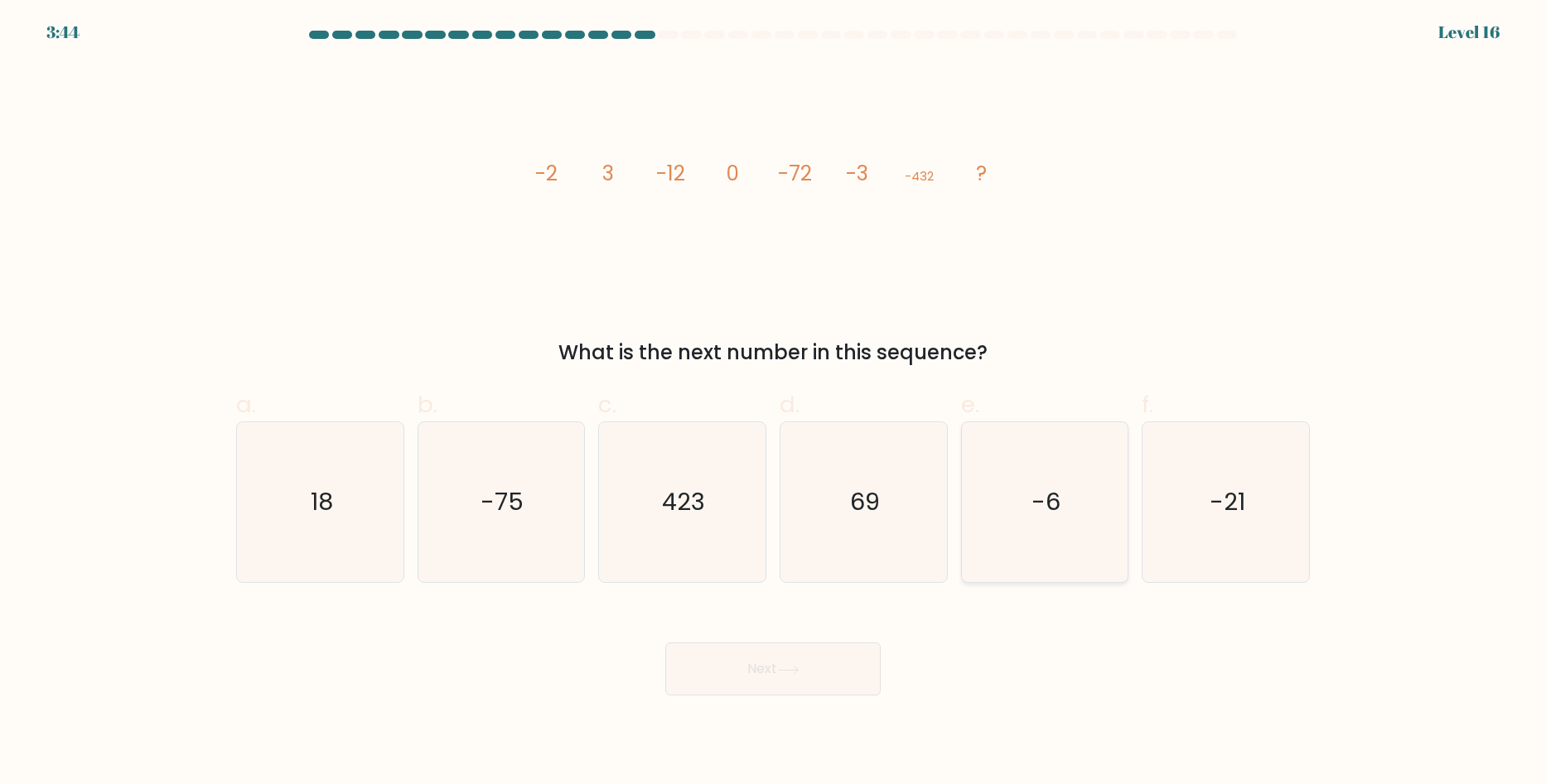
click at [1081, 472] on icon "-6" at bounding box center [1044, 502] width 160 height 160
click at [773, 403] on input "e. -6" at bounding box center [773, 397] width 1 height 11
radio input "true"
click at [855, 670] on button "Next" at bounding box center [773, 669] width 216 height 53
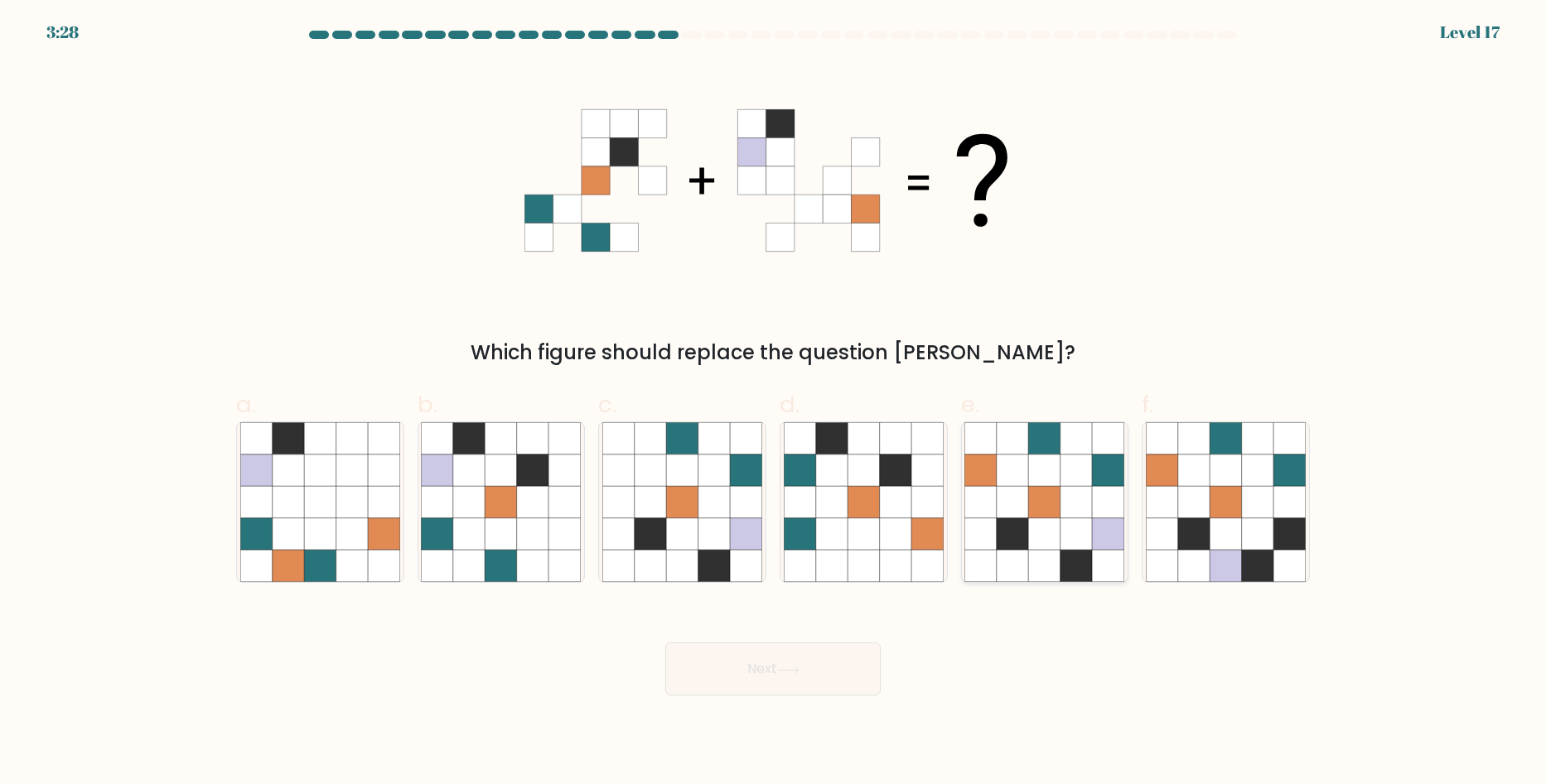
click at [1080, 481] on icon at bounding box center [1076, 470] width 32 height 32
click at [773, 403] on input "e." at bounding box center [773, 397] width 1 height 11
radio input "true"
click at [781, 657] on button "Next" at bounding box center [773, 669] width 216 height 53
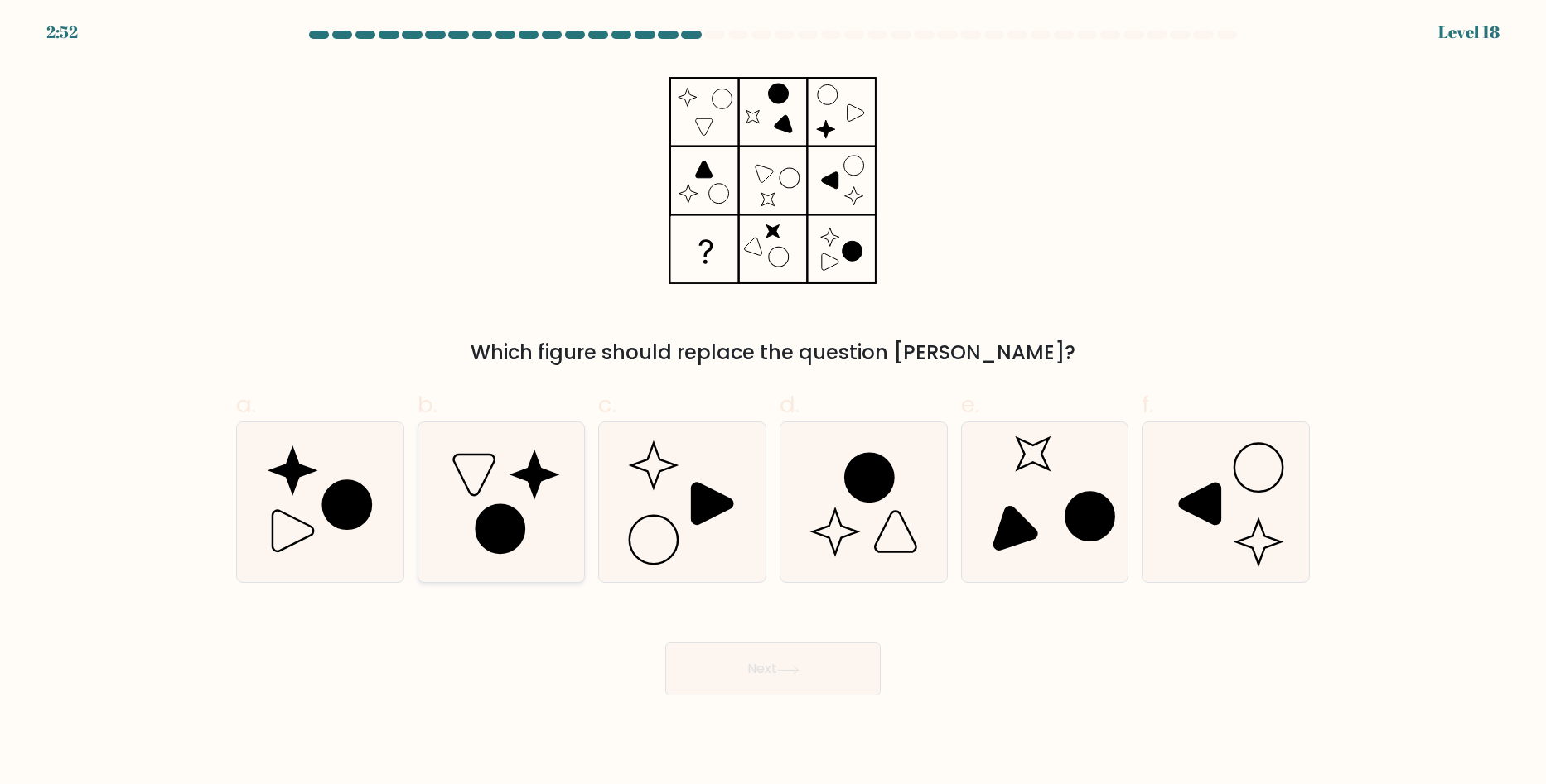
click at [538, 517] on icon at bounding box center [500, 502] width 160 height 160
click at [773, 403] on input "b." at bounding box center [773, 397] width 1 height 11
radio input "true"
click at [731, 670] on button "Next" at bounding box center [773, 669] width 216 height 53
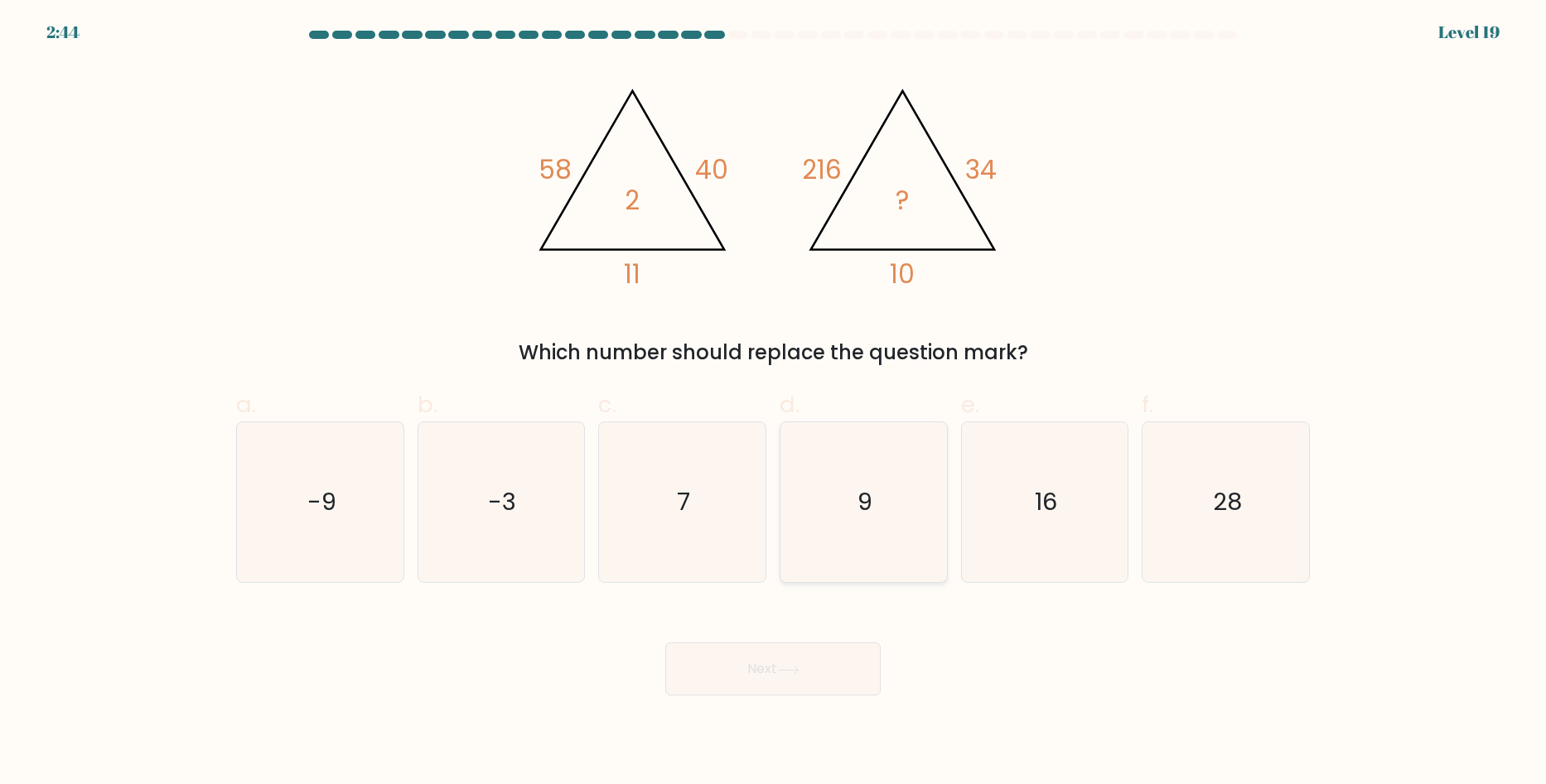
click at [832, 510] on icon "9" at bounding box center [863, 502] width 160 height 160
click at [773, 403] on input "d. 9" at bounding box center [773, 397] width 1 height 11
radio input "true"
click at [806, 683] on button "Next" at bounding box center [773, 669] width 216 height 53
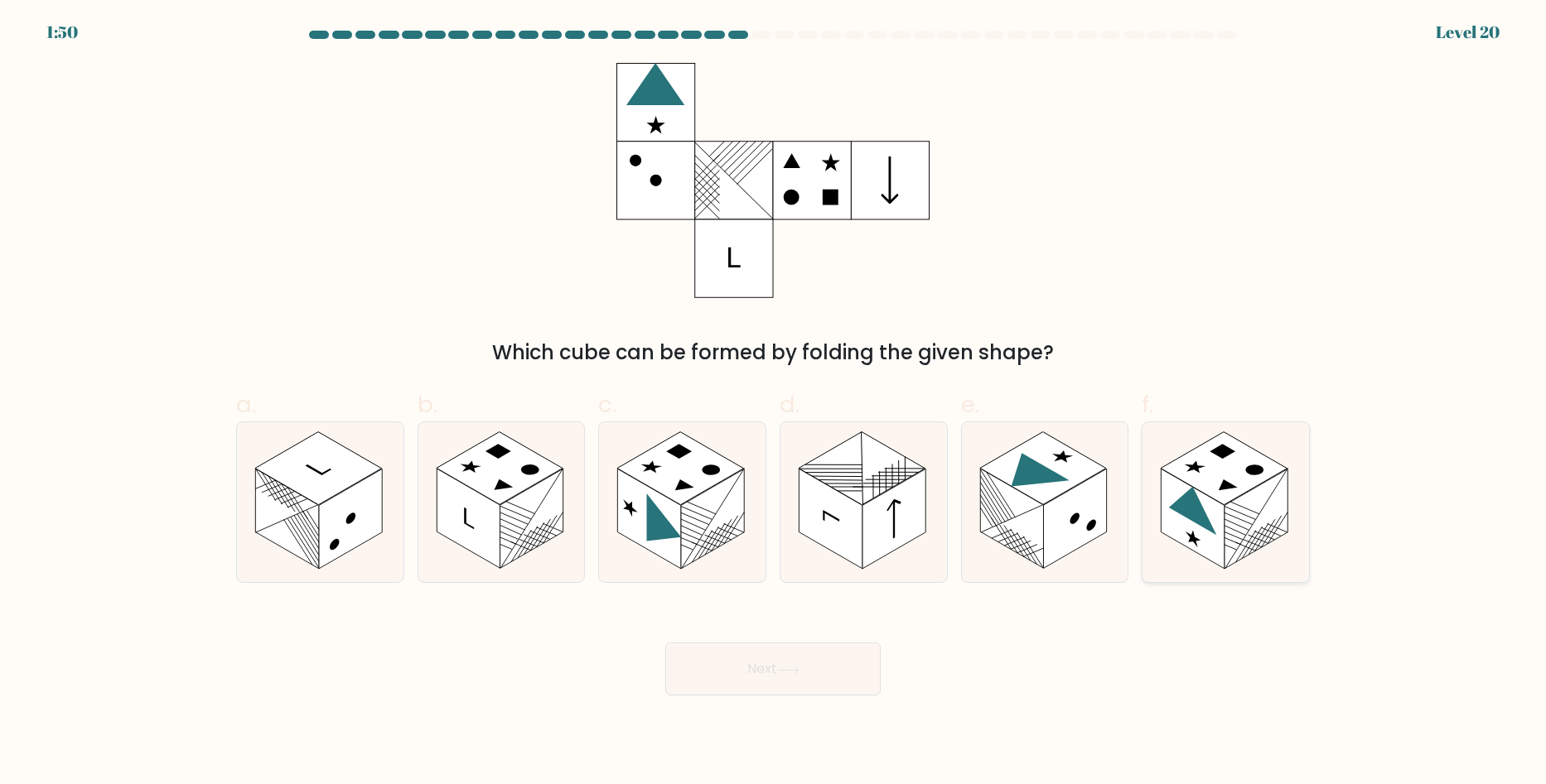
click at [1249, 484] on rect at bounding box center [1223, 468] width 126 height 73
click at [773, 403] on input "f." at bounding box center [773, 397] width 1 height 11
radio input "true"
click at [786, 685] on button "Next" at bounding box center [773, 669] width 216 height 53
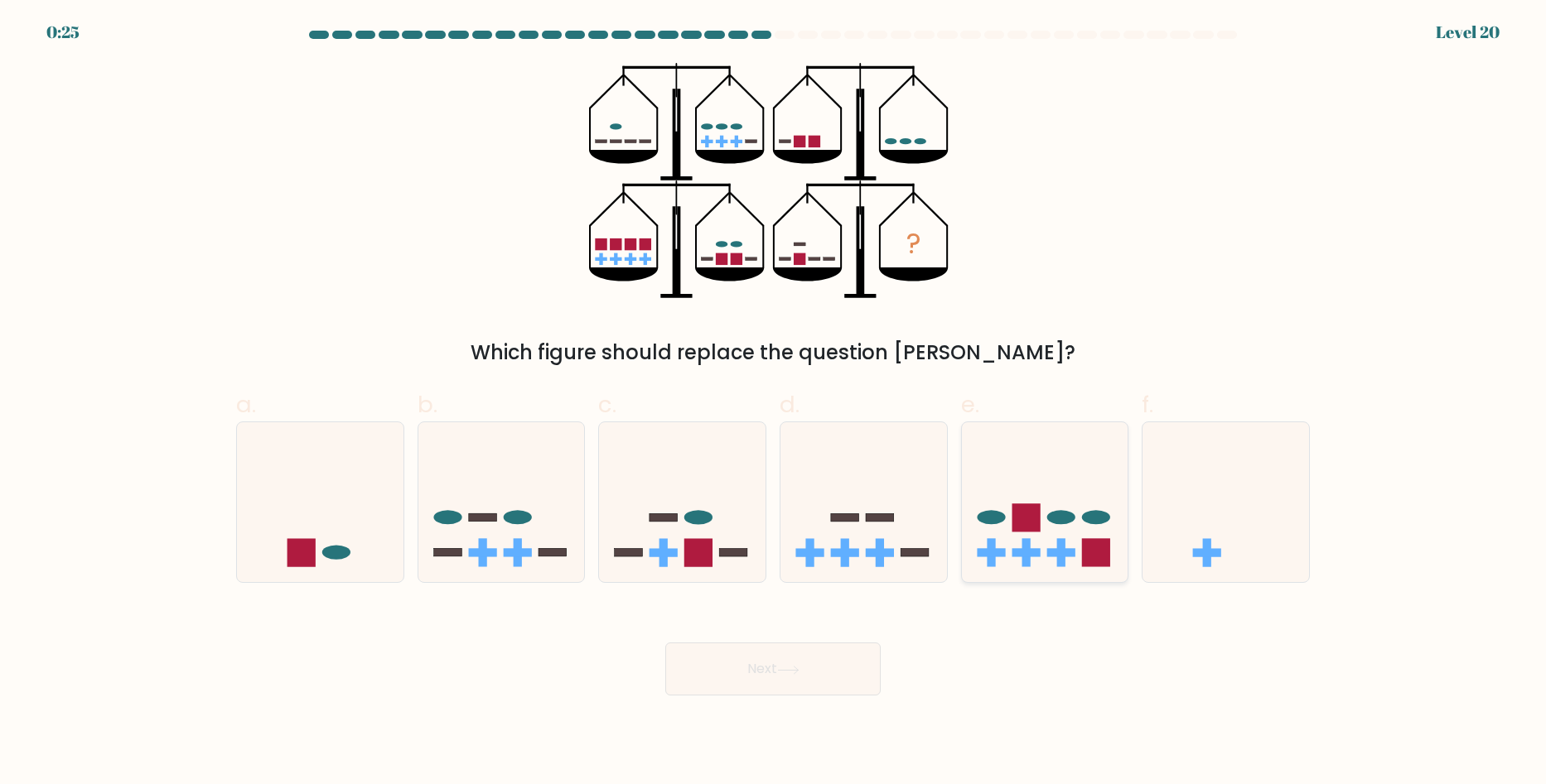
click at [1015, 479] on icon at bounding box center [1044, 503] width 166 height 137
click at [773, 403] on input "e." at bounding box center [773, 397] width 1 height 11
radio input "true"
click at [803, 652] on button "Next" at bounding box center [773, 669] width 216 height 53
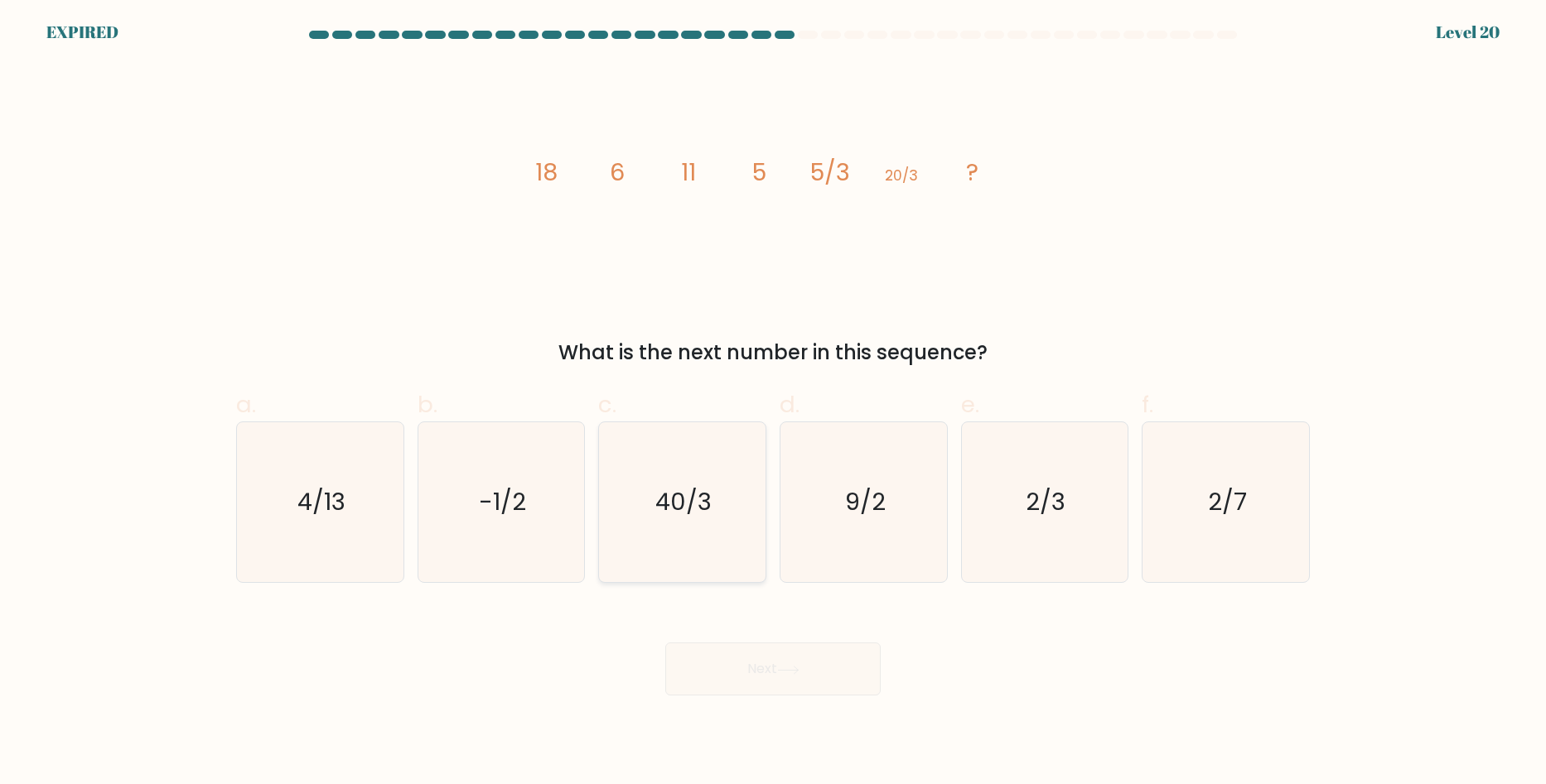
click at [723, 479] on icon "40/3" at bounding box center [682, 502] width 160 height 160
click at [773, 403] on input "c. 40/3" at bounding box center [773, 397] width 1 height 11
radio input "true"
drag, startPoint x: 799, startPoint y: 629, endPoint x: 807, endPoint y: 663, distance: 34.9
click at [800, 629] on div "Next" at bounding box center [773, 649] width 1094 height 92
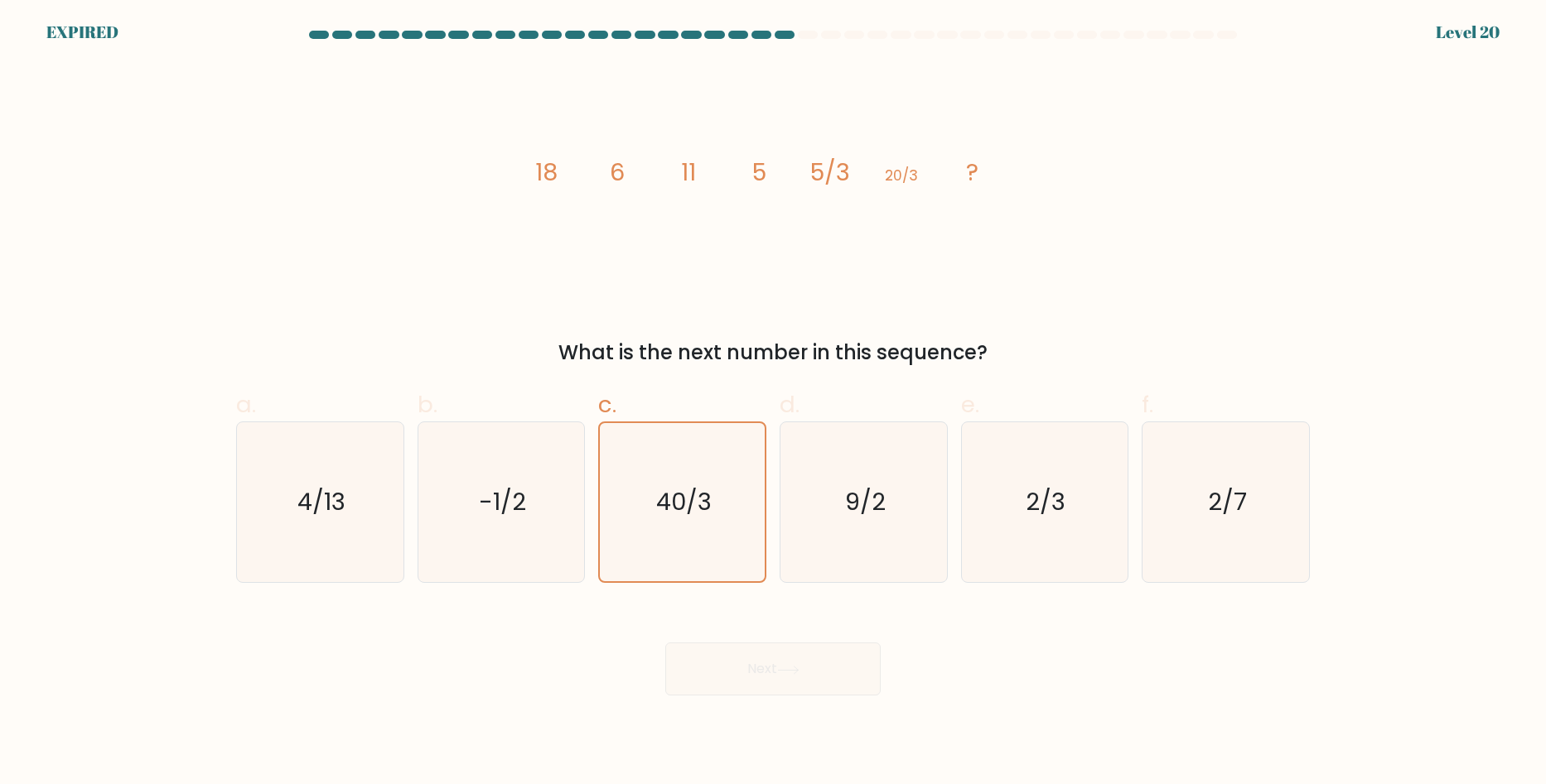
click at [811, 678] on div "Next" at bounding box center [773, 649] width 1094 height 92
click at [819, 681] on div "Next" at bounding box center [773, 649] width 1094 height 92
click at [138, 50] on form at bounding box center [773, 363] width 1546 height 665
click at [136, 47] on form at bounding box center [773, 363] width 1546 height 665
click at [693, 435] on icon "40/3" at bounding box center [682, 502] width 158 height 158
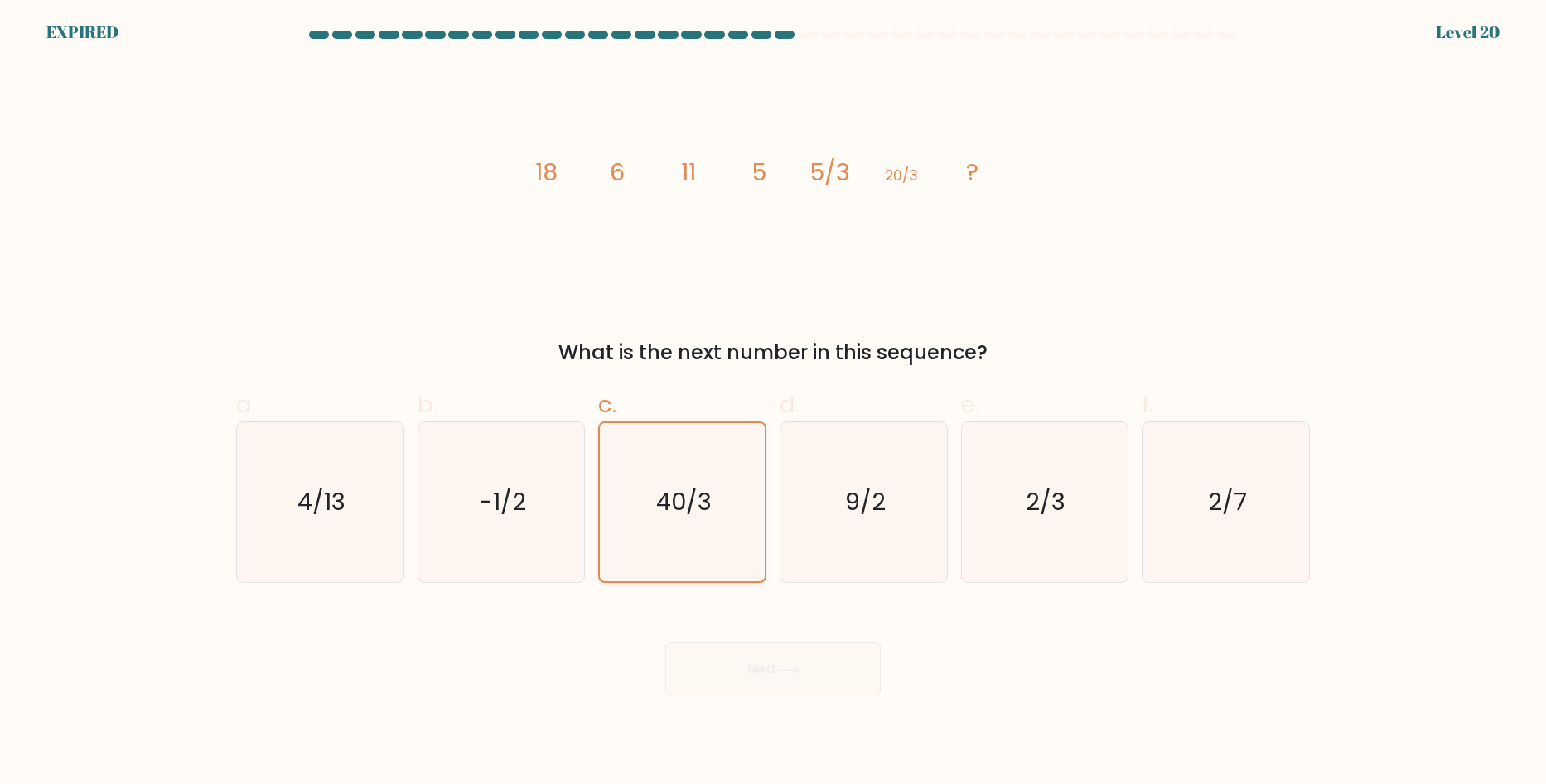
click at [773, 403] on input "c. 40/3" at bounding box center [773, 397] width 1 height 11
click at [460, 447] on icon "-1/2" at bounding box center [500, 502] width 160 height 160
click at [773, 403] on input "b. -1/2" at bounding box center [773, 397] width 1 height 11
radio input "true"
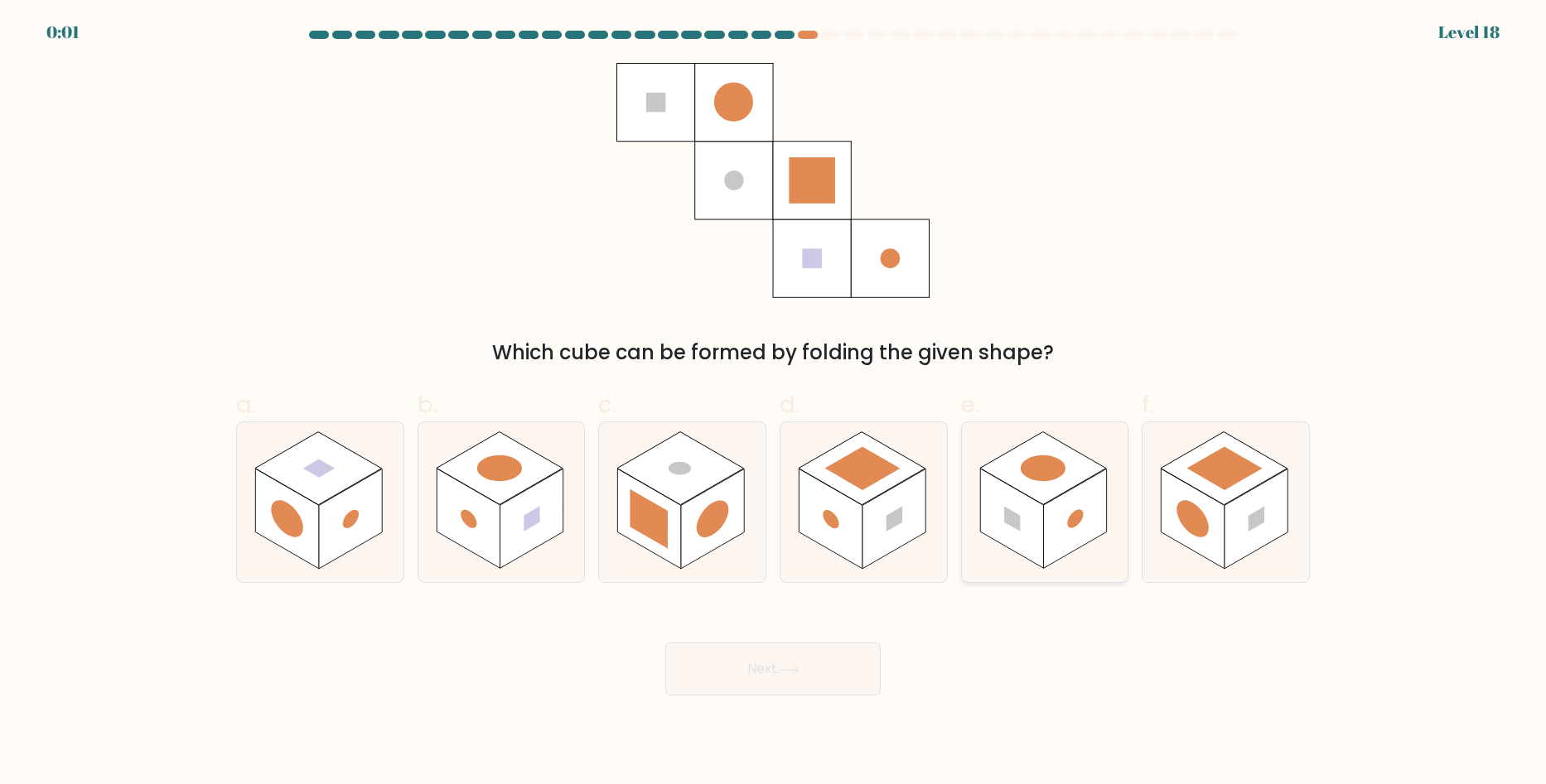
click at [1072, 466] on rect at bounding box center [1043, 468] width 126 height 73
click at [773, 403] on input "e." at bounding box center [773, 397] width 1 height 11
radio input "true"
click at [827, 656] on button "Next" at bounding box center [773, 669] width 216 height 53
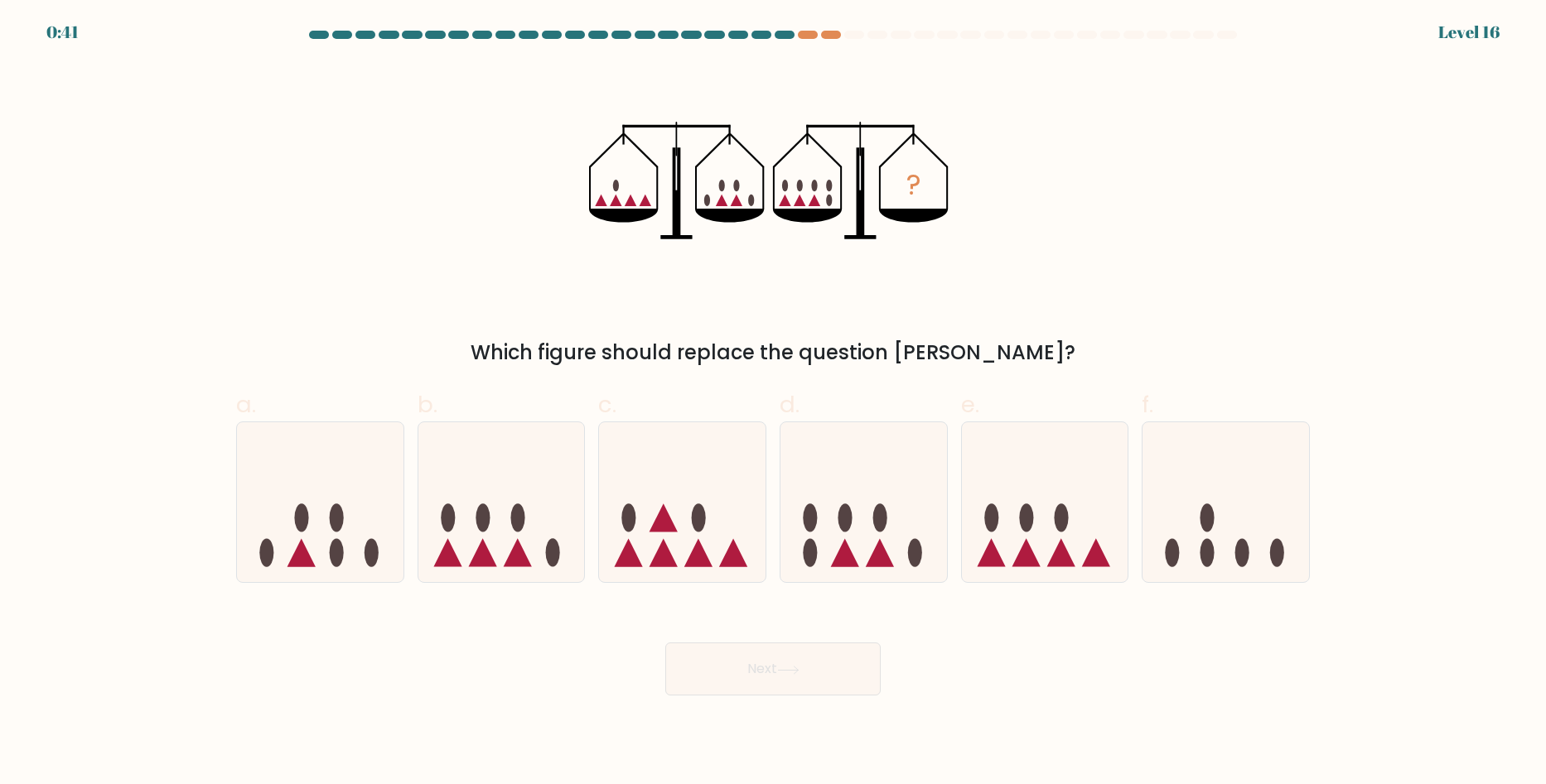
click at [800, 29] on div "0:41 Level 16" at bounding box center [773, 22] width 1546 height 45
click at [811, 32] on div at bounding box center [807, 35] width 20 height 8
click at [757, 41] on div at bounding box center [773, 38] width 1094 height 15
click at [777, 41] on div at bounding box center [773, 38] width 1094 height 15
click at [782, 39] on div at bounding box center [773, 38] width 1094 height 15
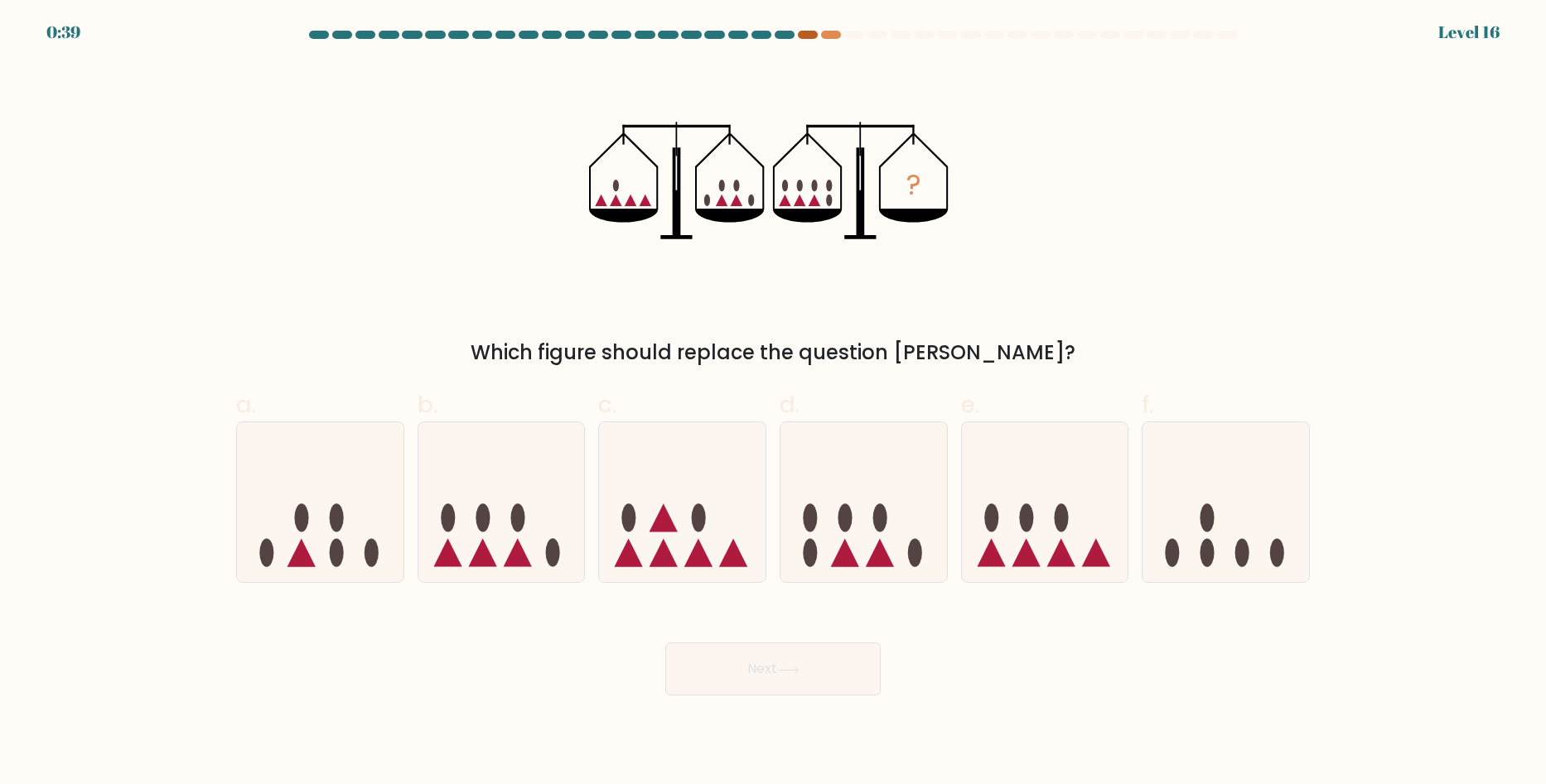
click at [797, 35] on div at bounding box center [807, 35] width 20 height 8
click at [829, 34] on div at bounding box center [831, 35] width 20 height 8
